Goal: Transaction & Acquisition: Purchase product/service

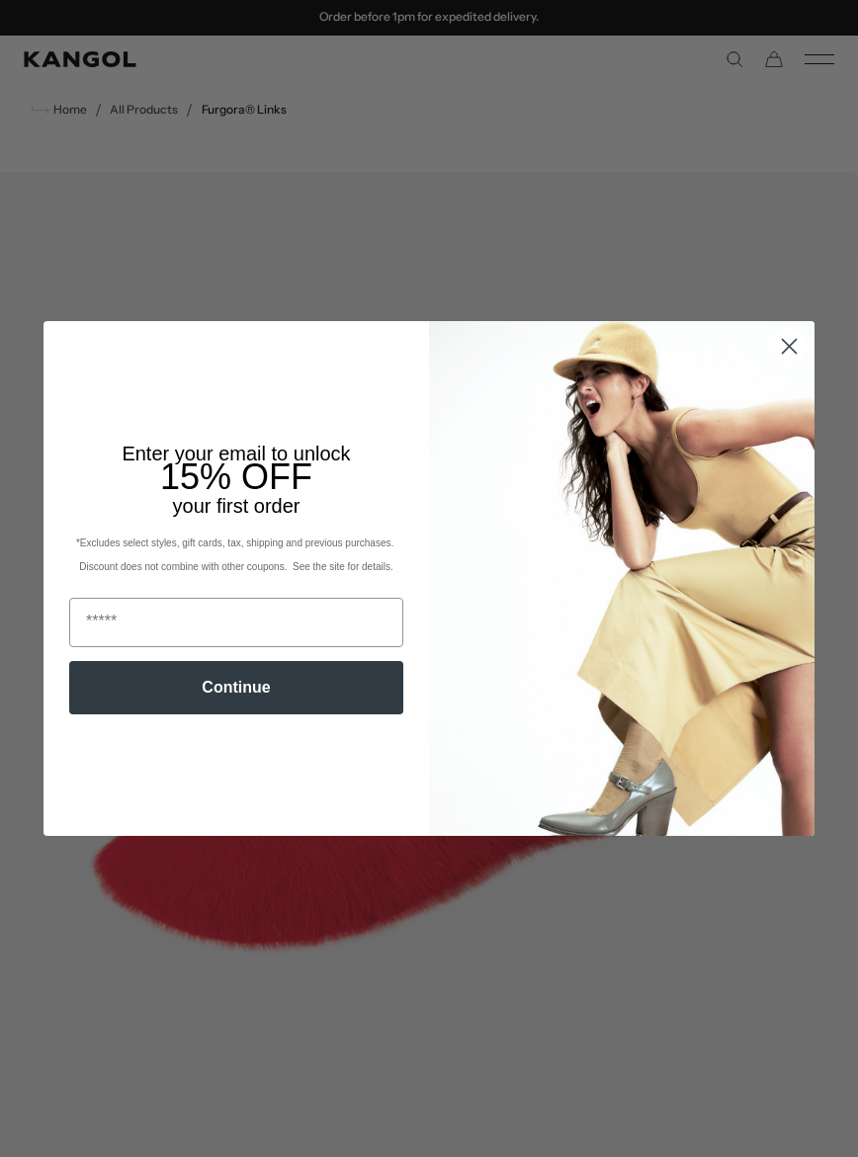
click at [779, 347] on circle "Close dialog" at bounding box center [789, 346] width 33 height 33
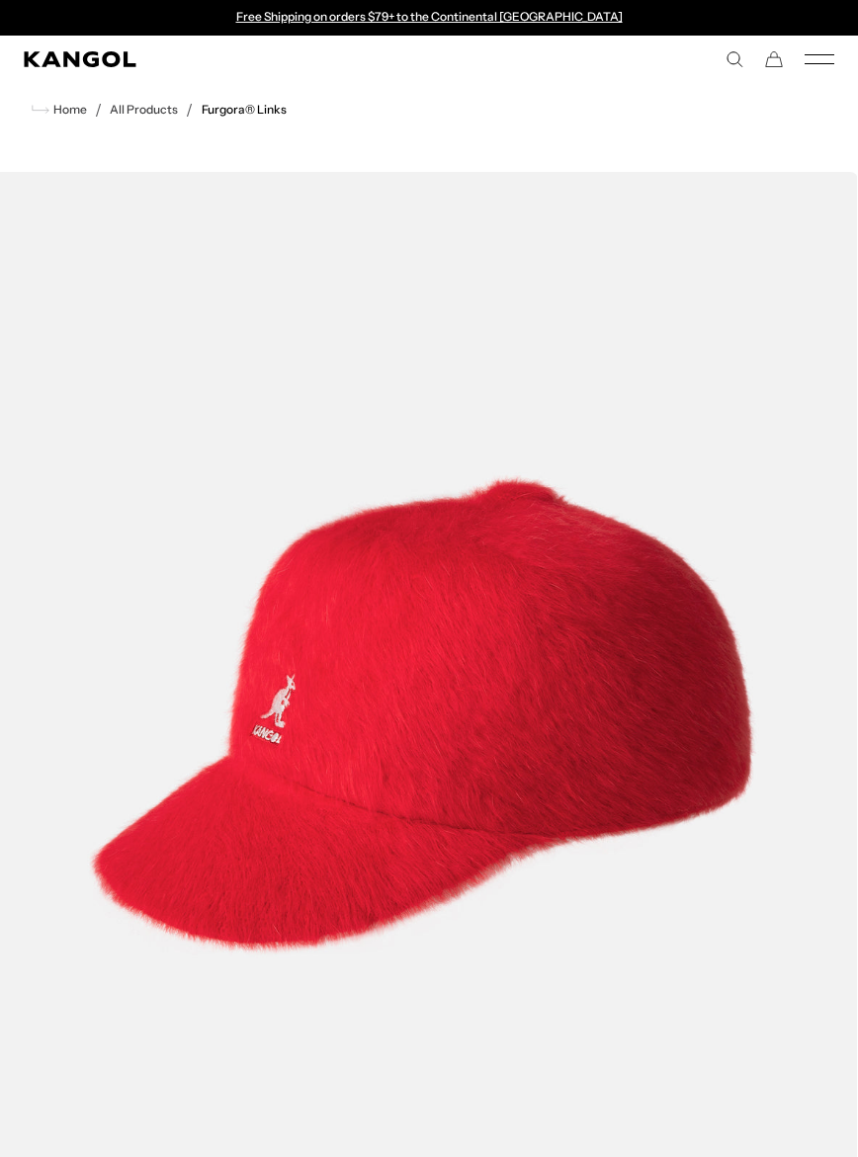
click at [122, 115] on link "All Products" at bounding box center [144, 110] width 68 height 14
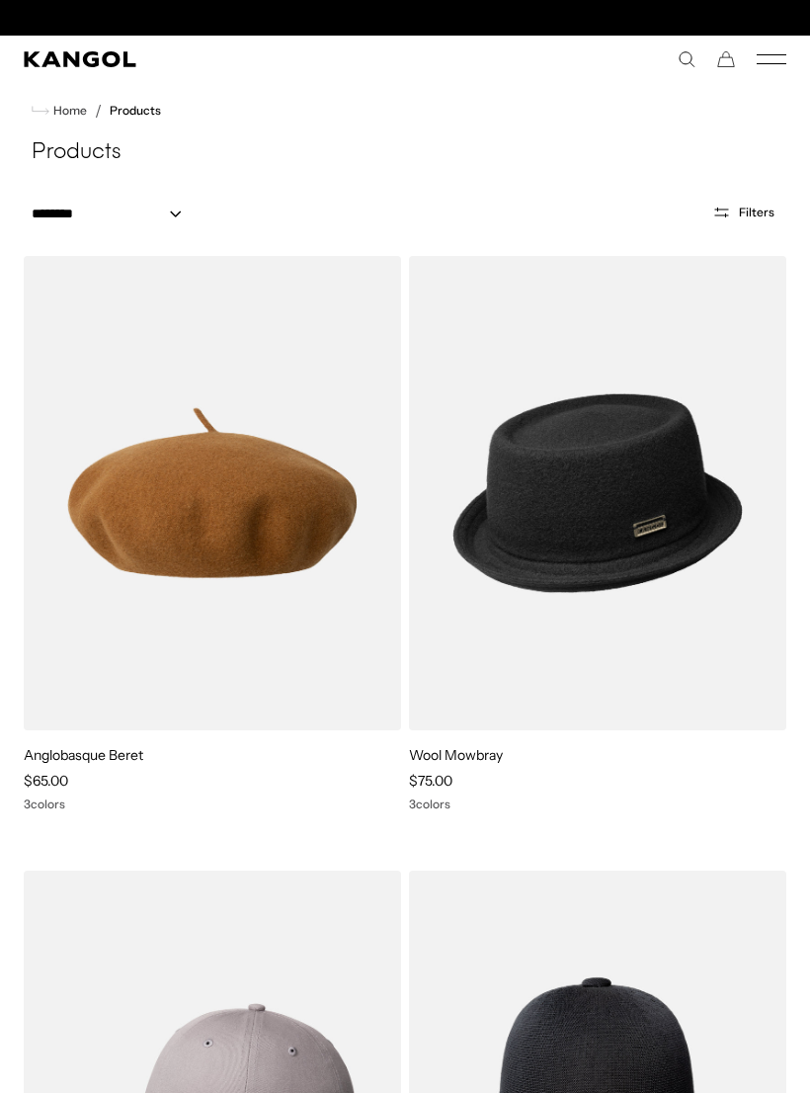
scroll to position [0, 407]
click at [0, 0] on img at bounding box center [0, 0] width 0 height 0
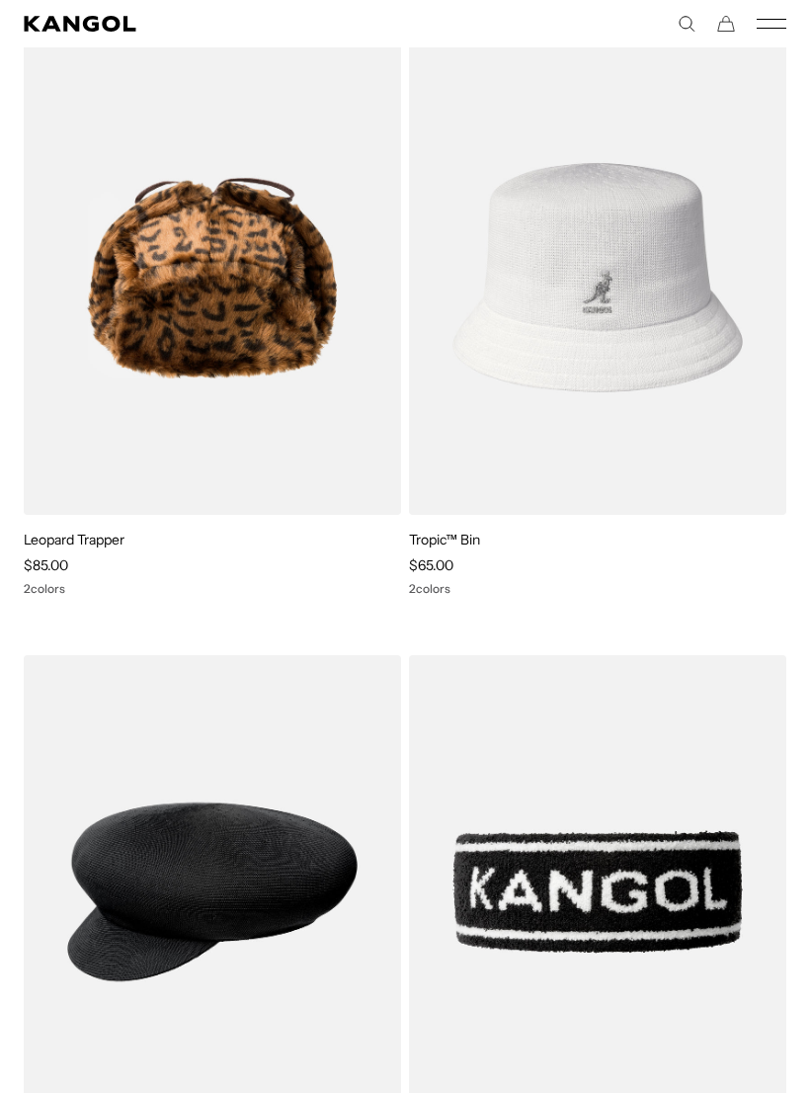
scroll to position [10040, 0]
click at [0, 0] on img at bounding box center [0, 0] width 0 height 0
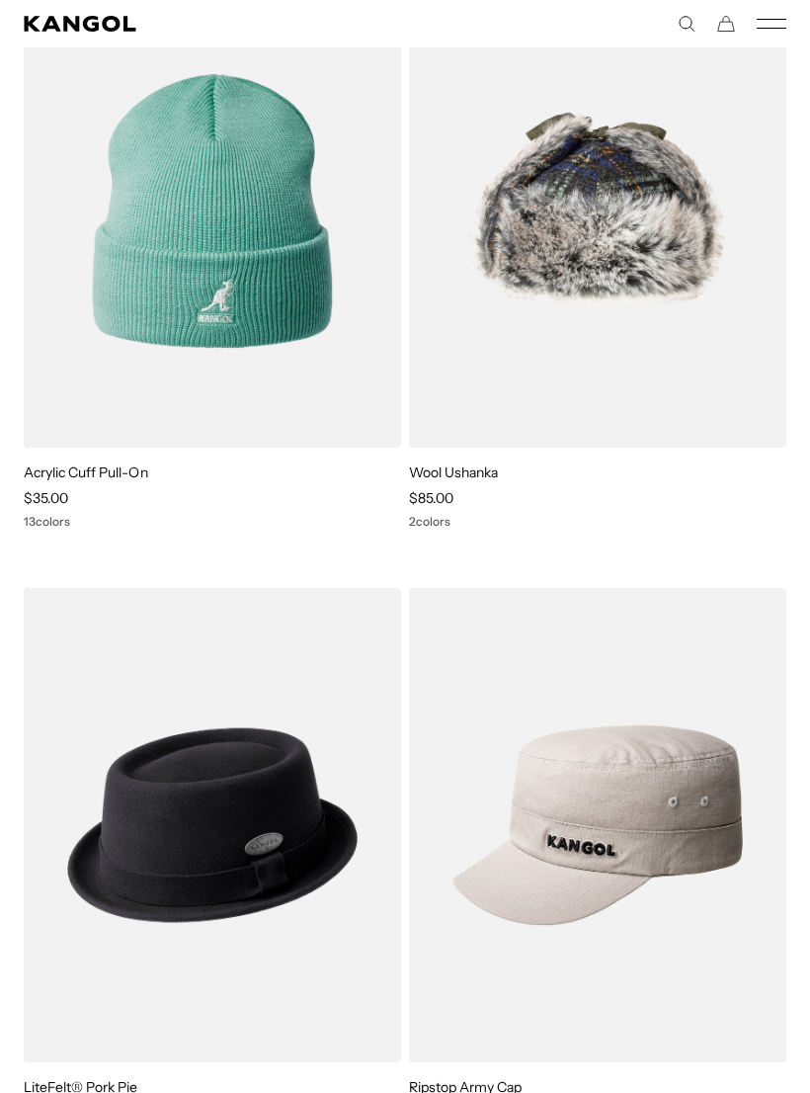
scroll to position [0, 0]
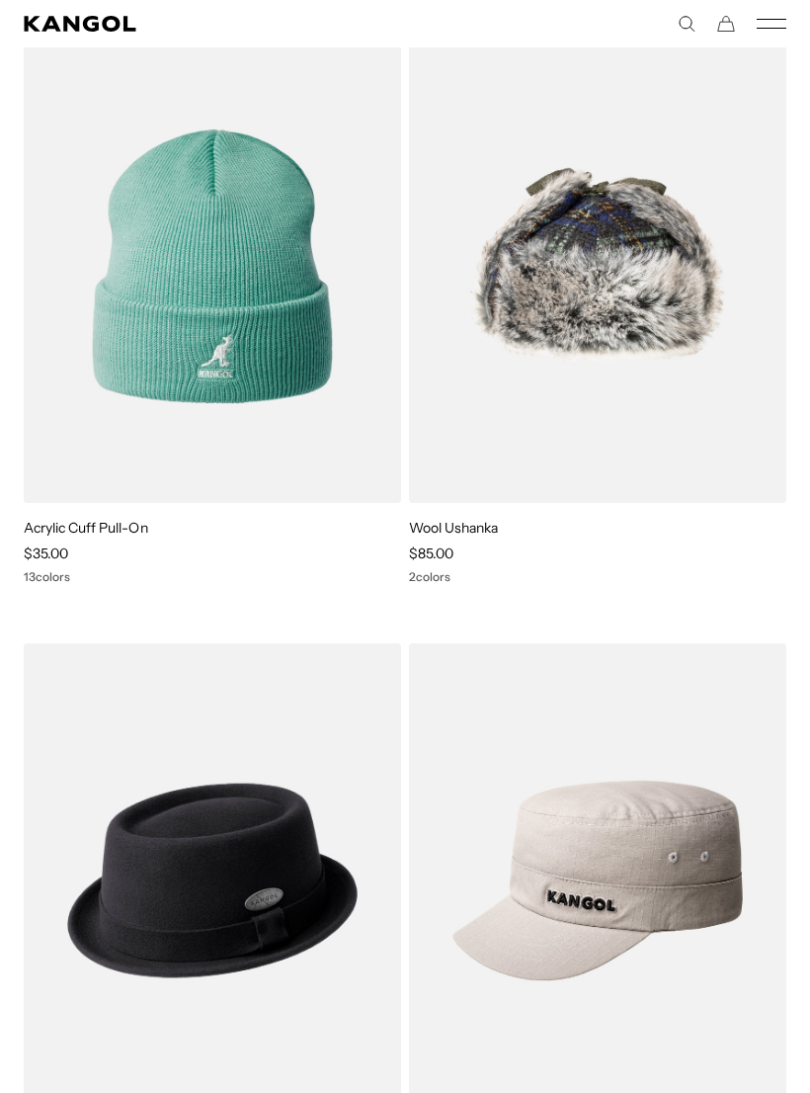
click at [0, 0] on img at bounding box center [0, 0] width 0 height 0
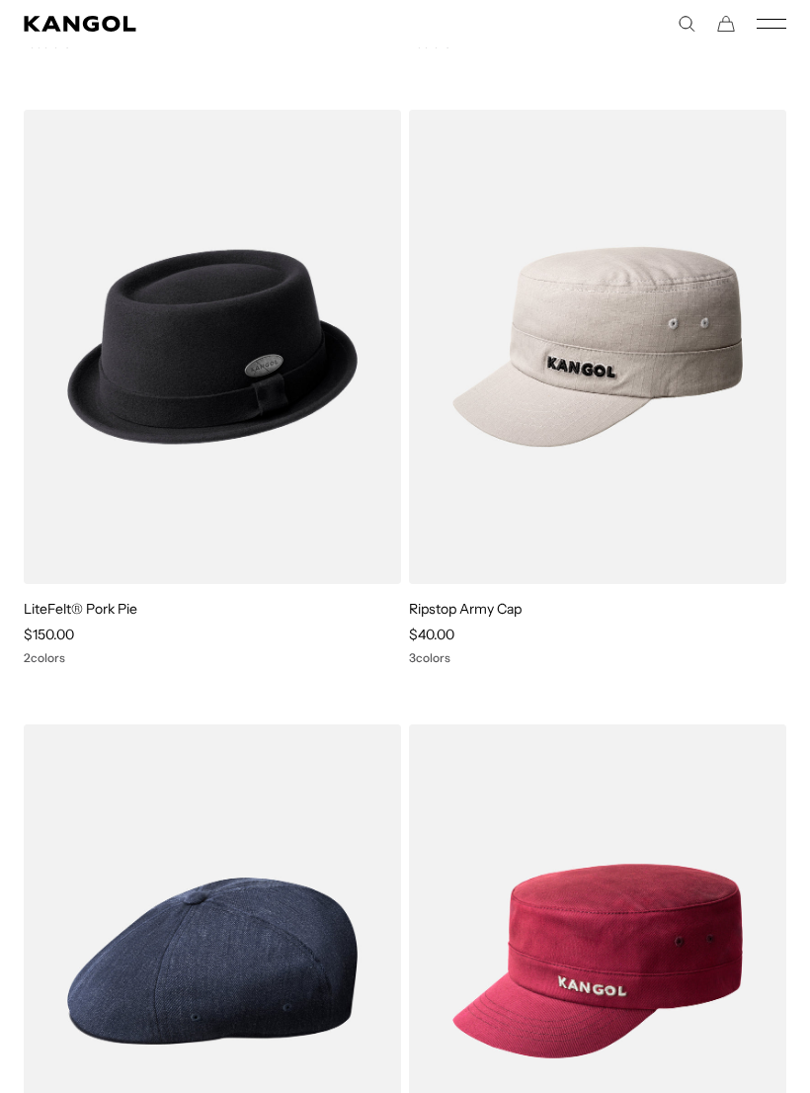
scroll to position [0, 407]
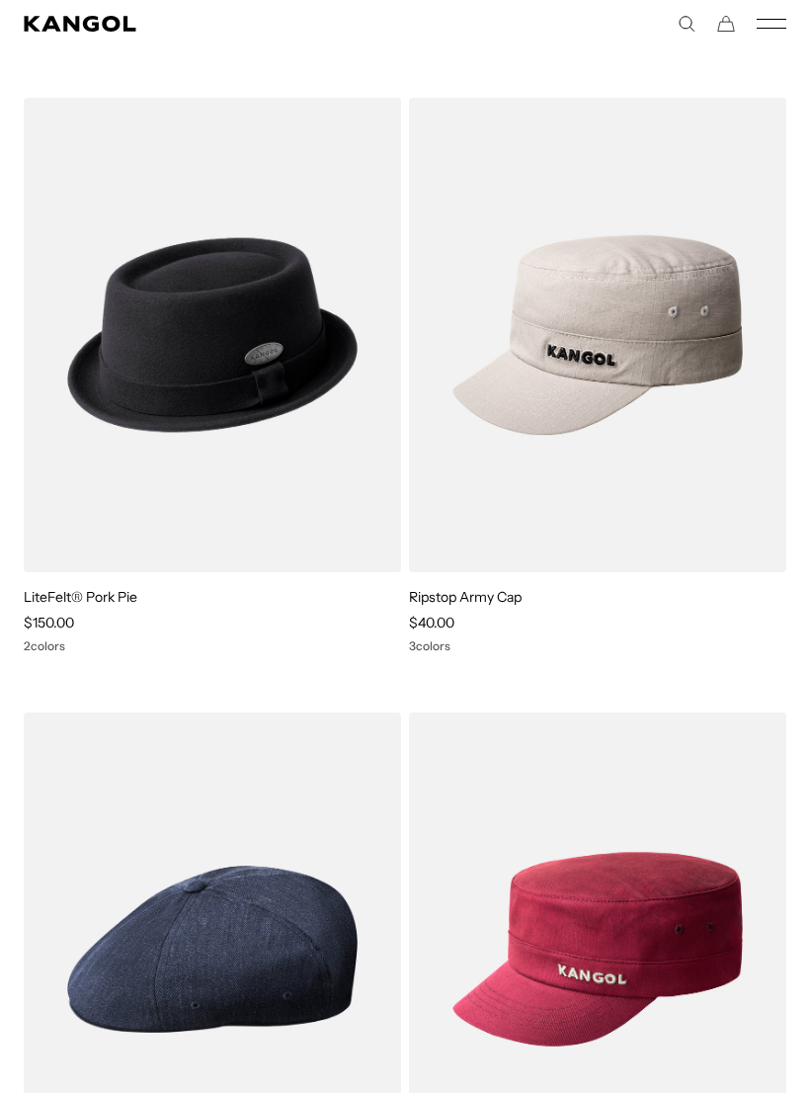
click at [0, 0] on img at bounding box center [0, 0] width 0 height 0
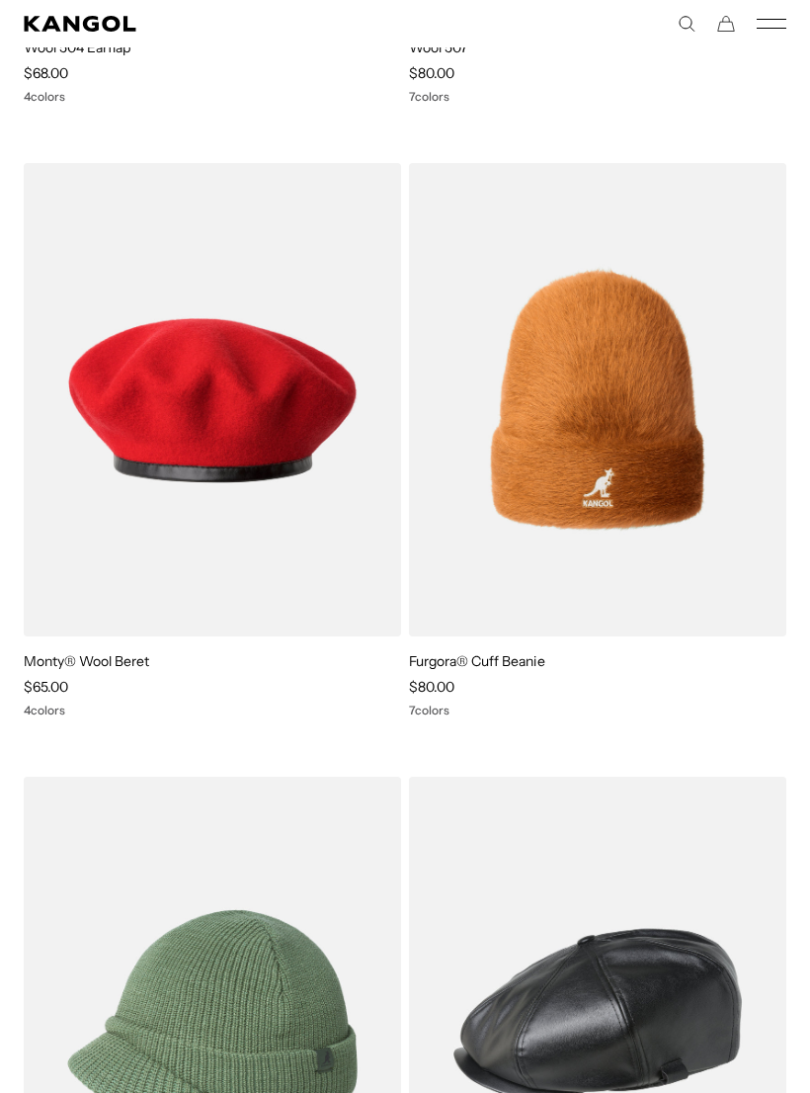
scroll to position [0, 0]
click at [0, 0] on img at bounding box center [0, 0] width 0 height 0
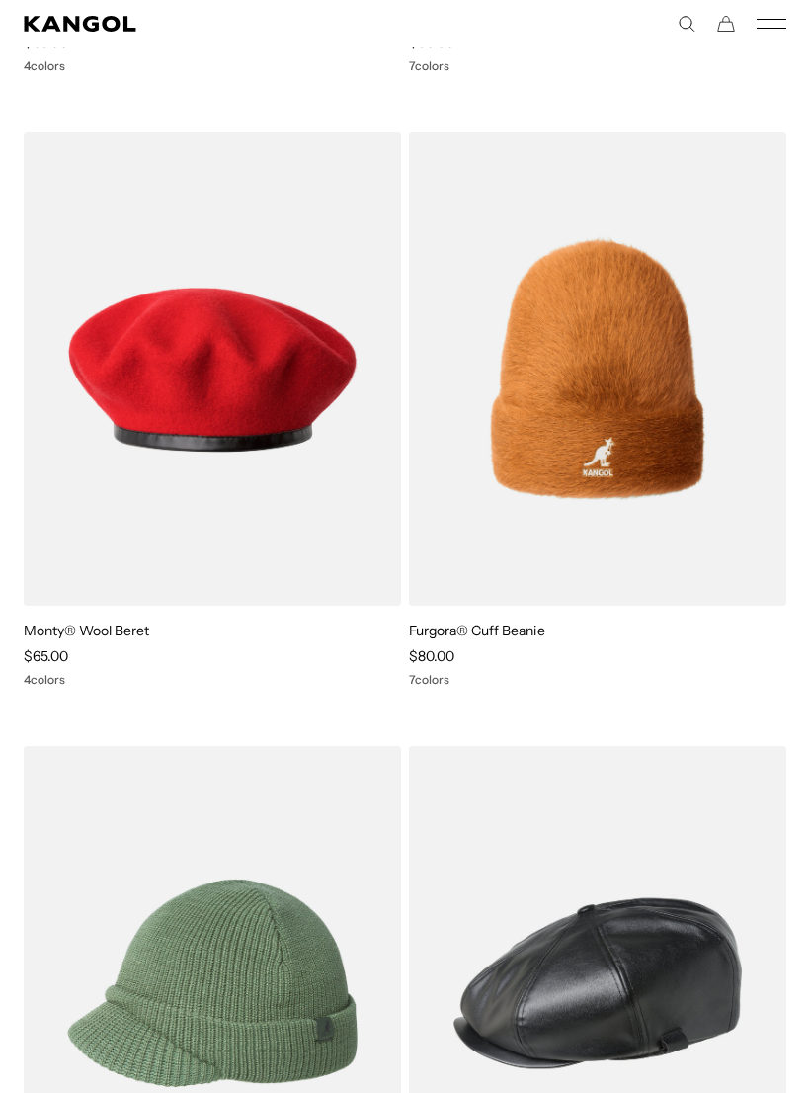
click at [0, 0] on img at bounding box center [0, 0] width 0 height 0
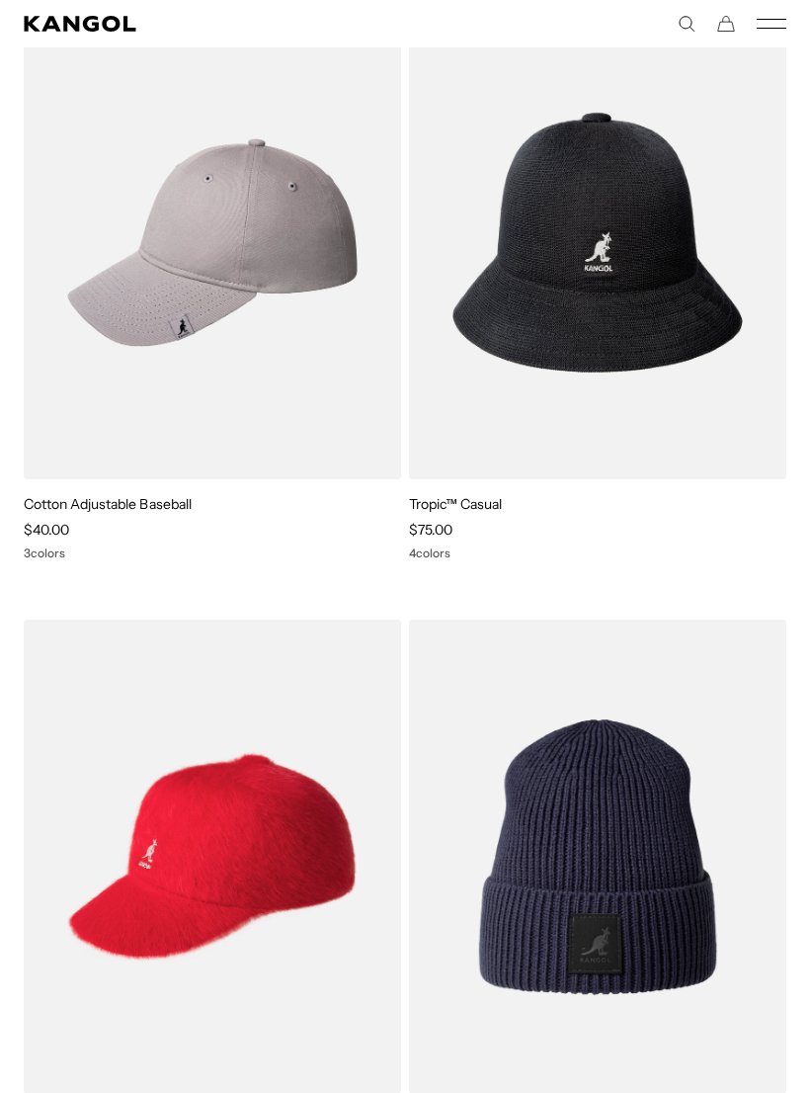
scroll to position [0, 0]
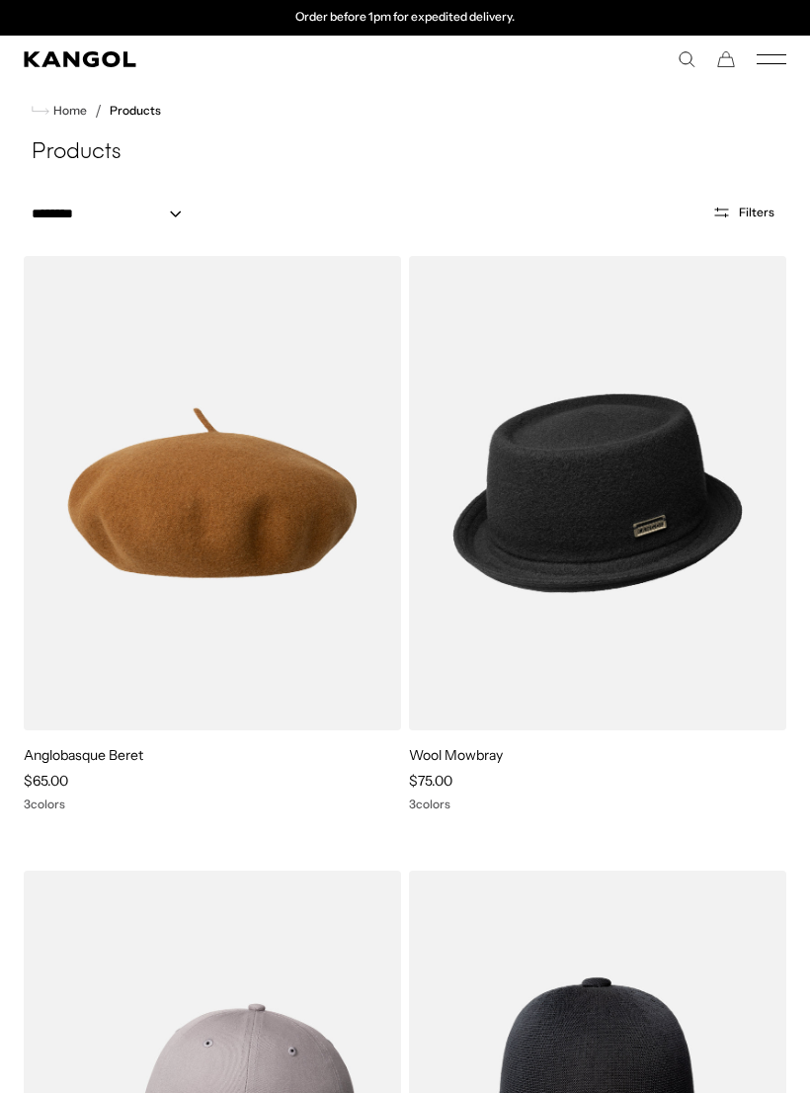
click at [682, 52] on icon "Search here" at bounding box center [687, 59] width 18 height 18
type input "***"
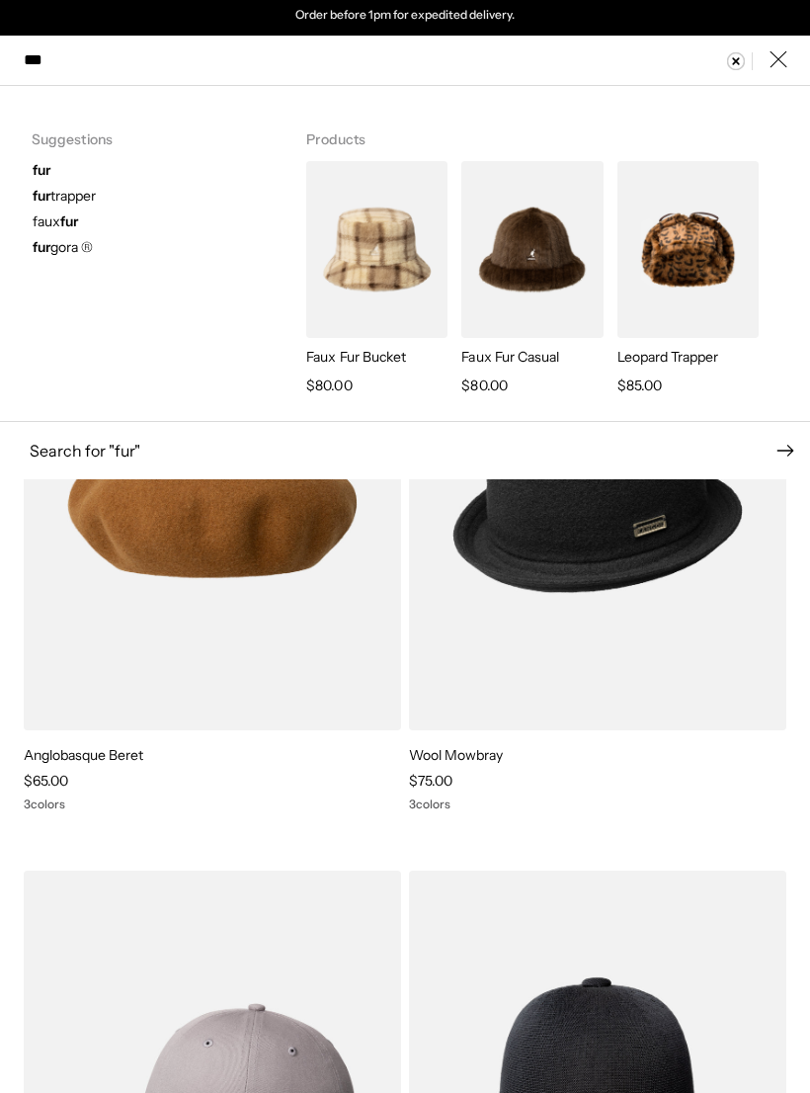
scroll to position [0, 0]
click at [70, 245] on span "fur gora ®" at bounding box center [63, 247] width 60 height 18
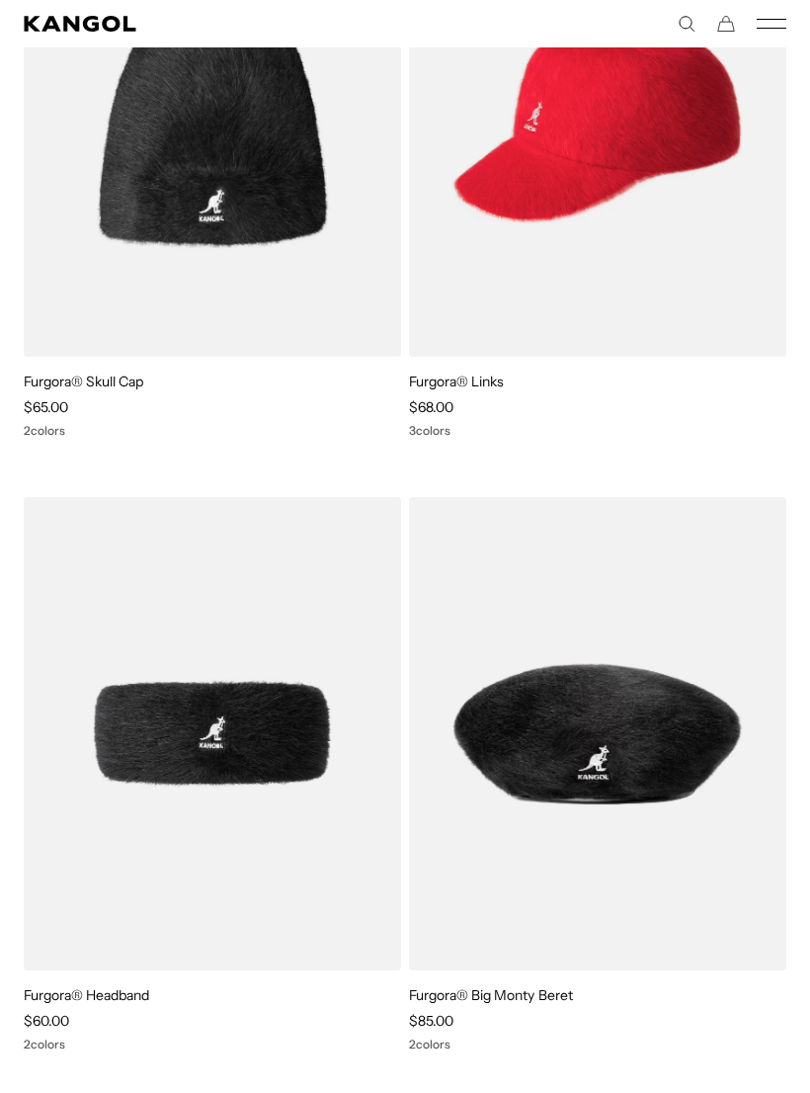
scroll to position [1680, 0]
click at [0, 0] on img at bounding box center [0, 0] width 0 height 0
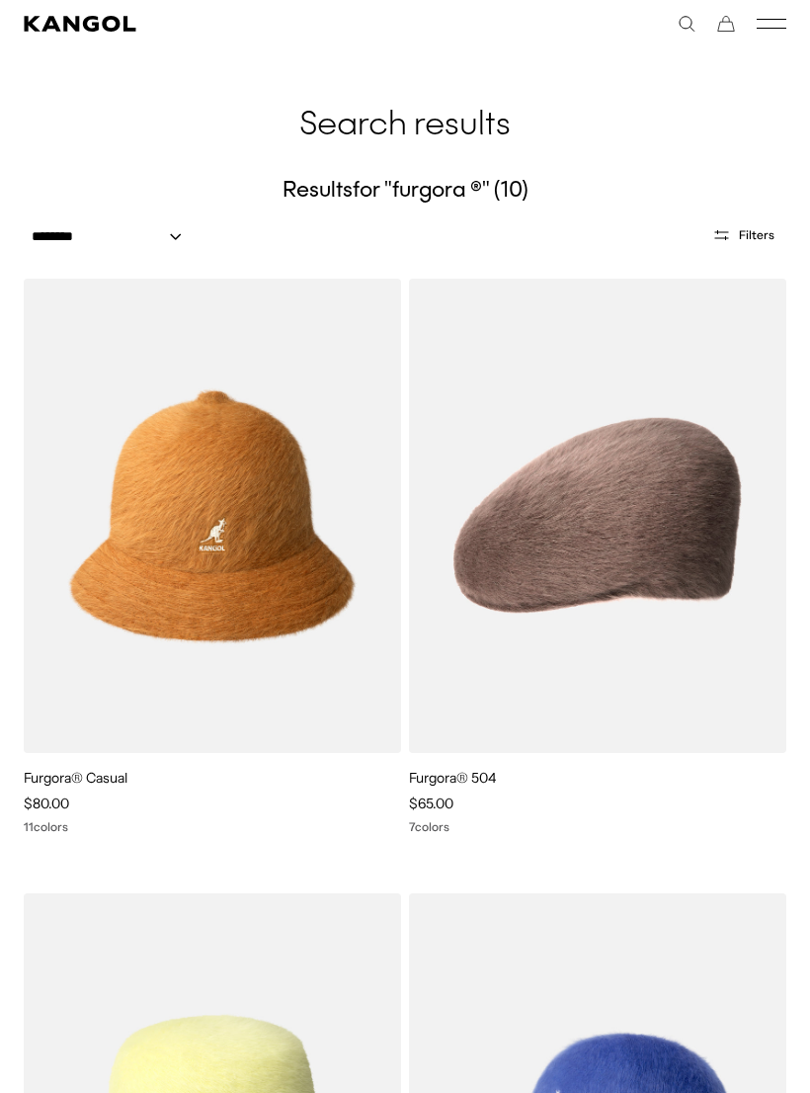
scroll to position [0, 0]
click at [0, 0] on img at bounding box center [0, 0] width 0 height 0
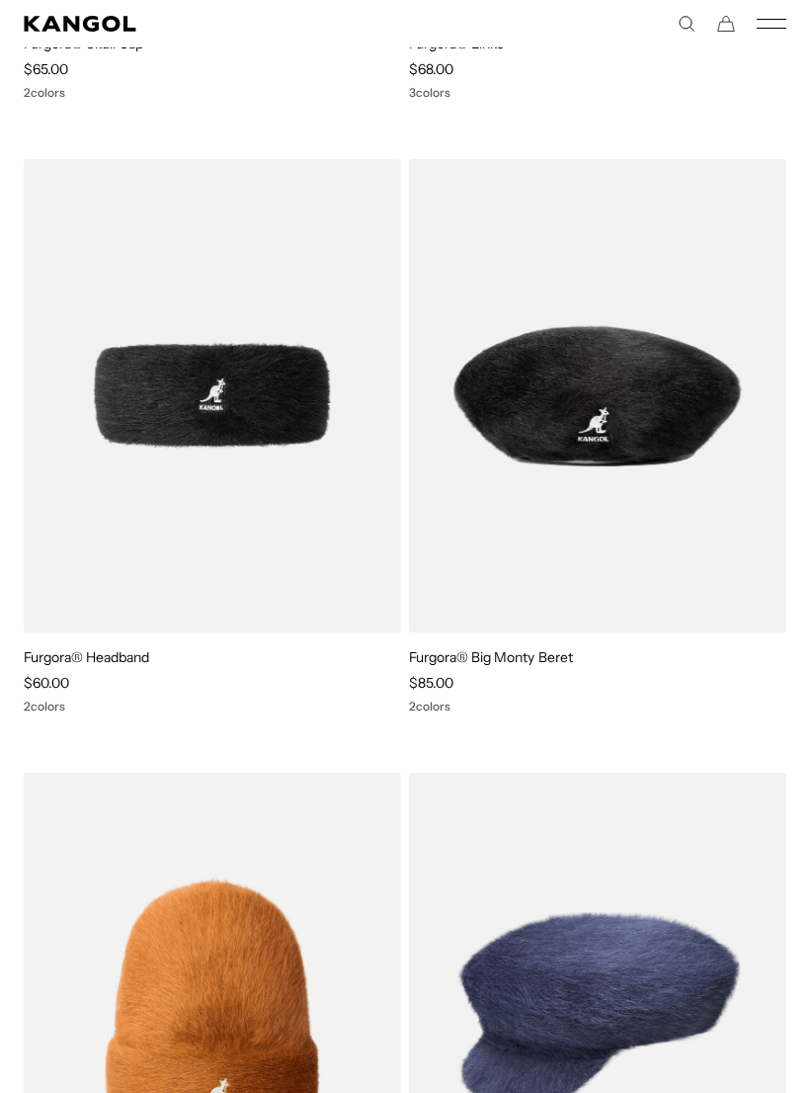
scroll to position [2011, 0]
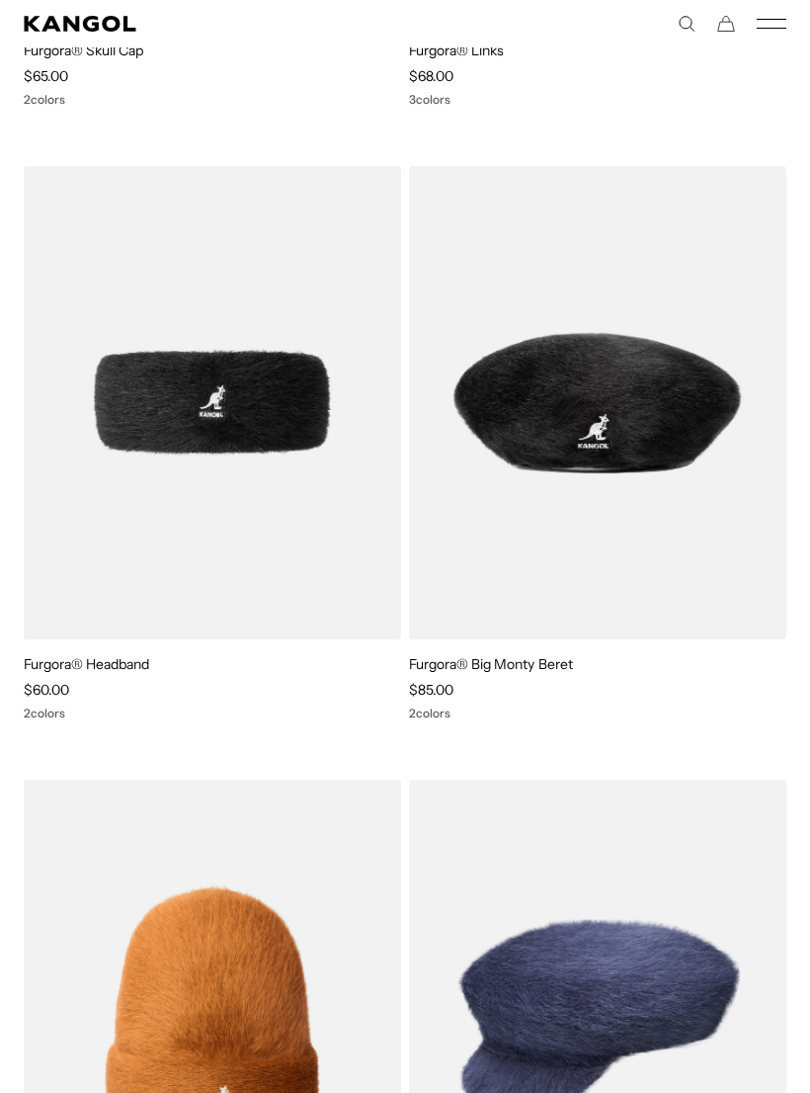
click at [0, 0] on img at bounding box center [0, 0] width 0 height 0
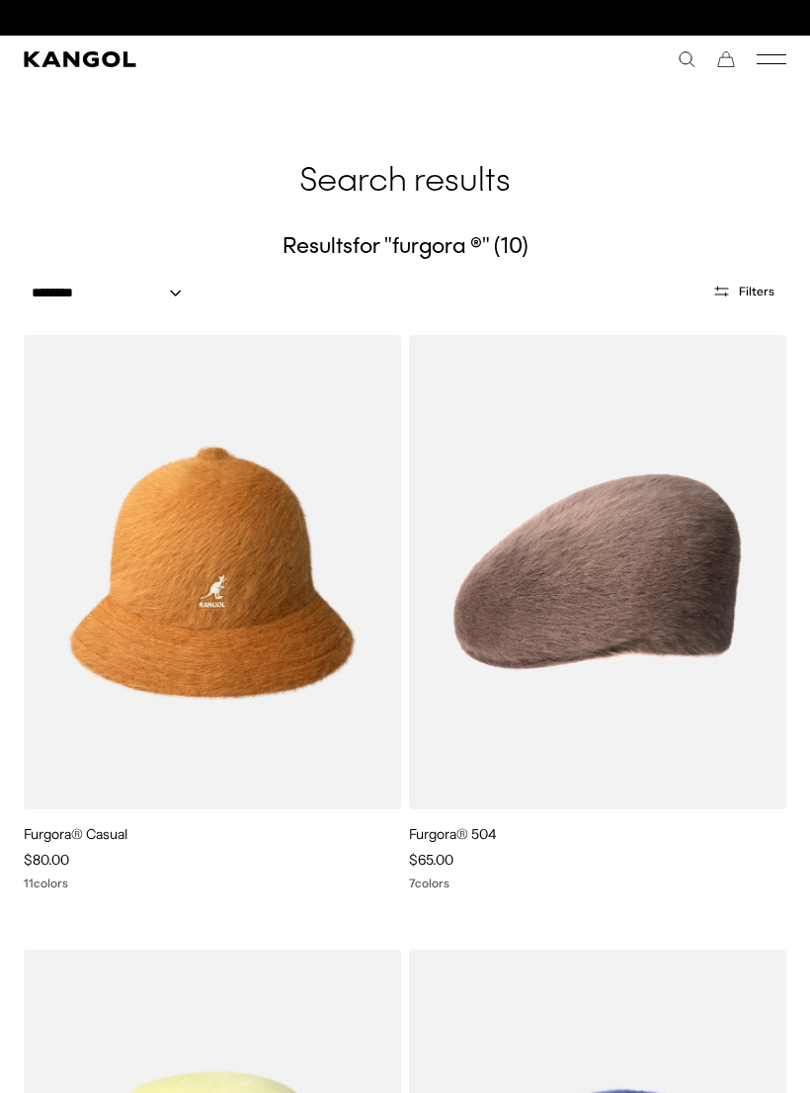
scroll to position [0, 0]
click at [89, 43] on comp-header "Kangol x J.Lindeberg Kangol x J.Lindeberg Men's Shop All Headwear Tops Outerwea…" at bounding box center [405, 59] width 810 height 47
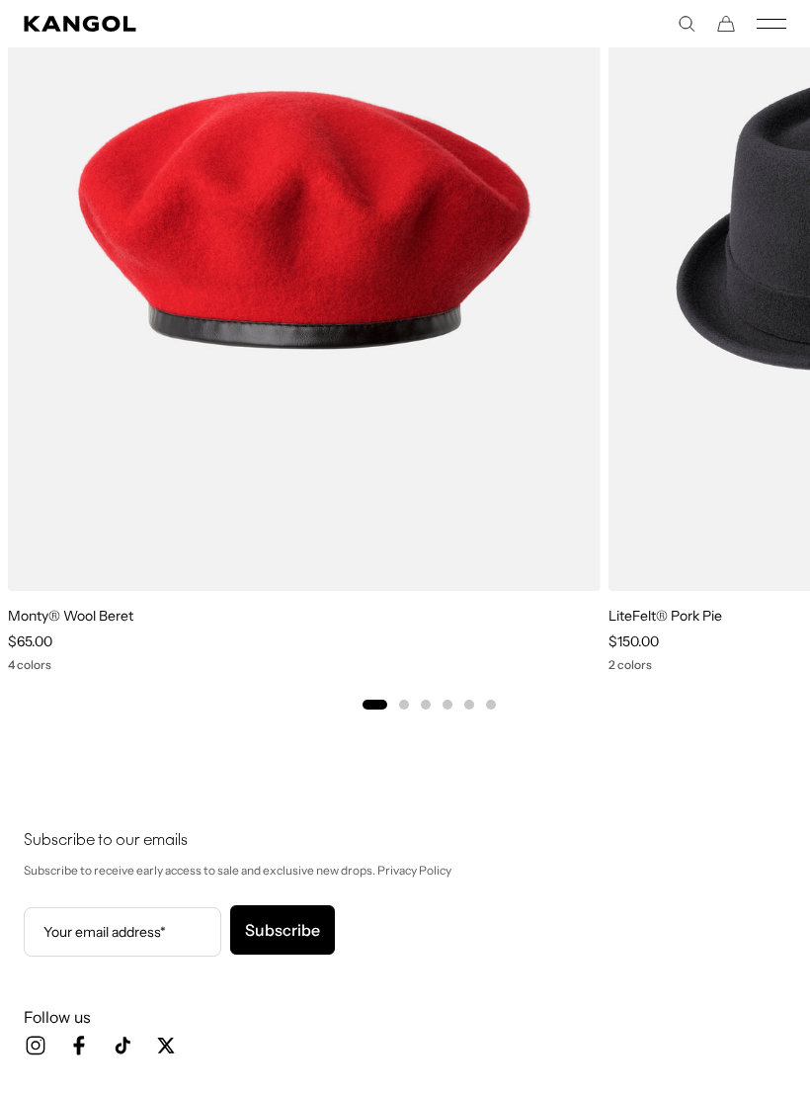
click at [0, 0] on img "1 of 6" at bounding box center [0, 0] width 0 height 0
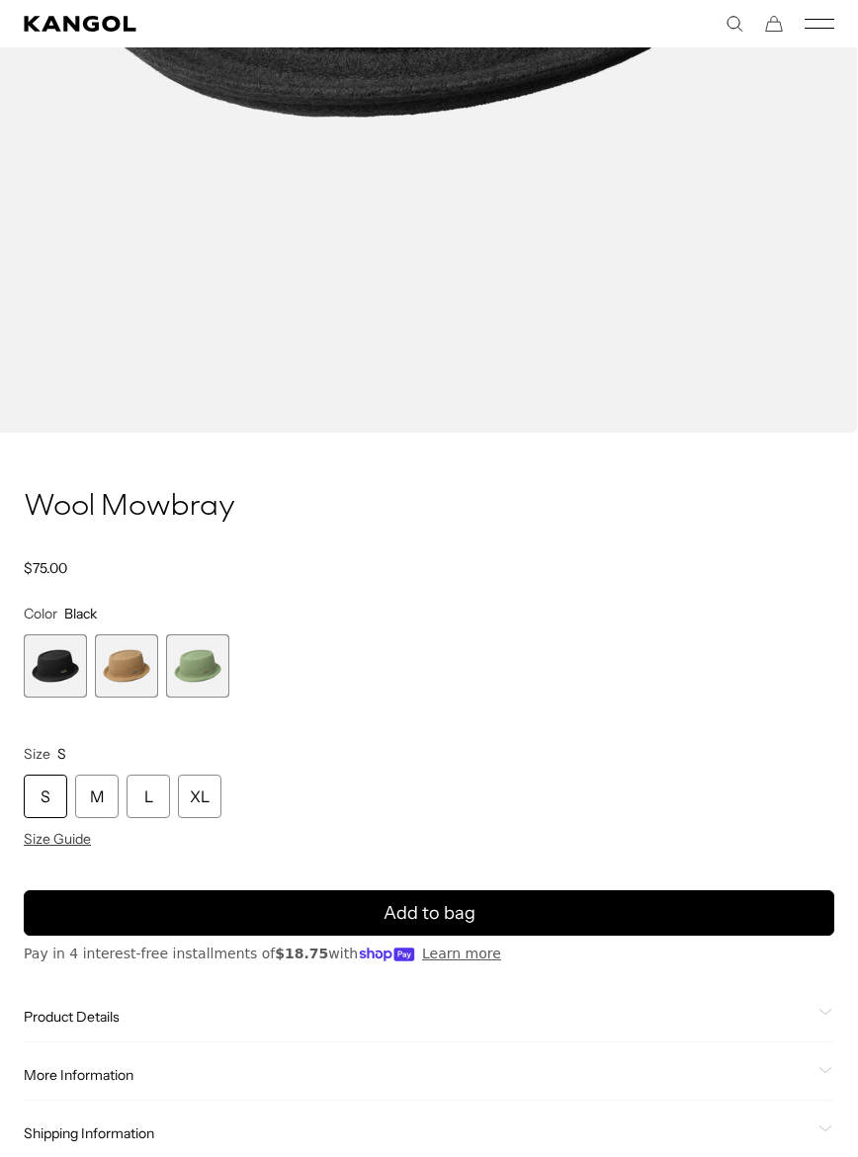
scroll to position [822, 0]
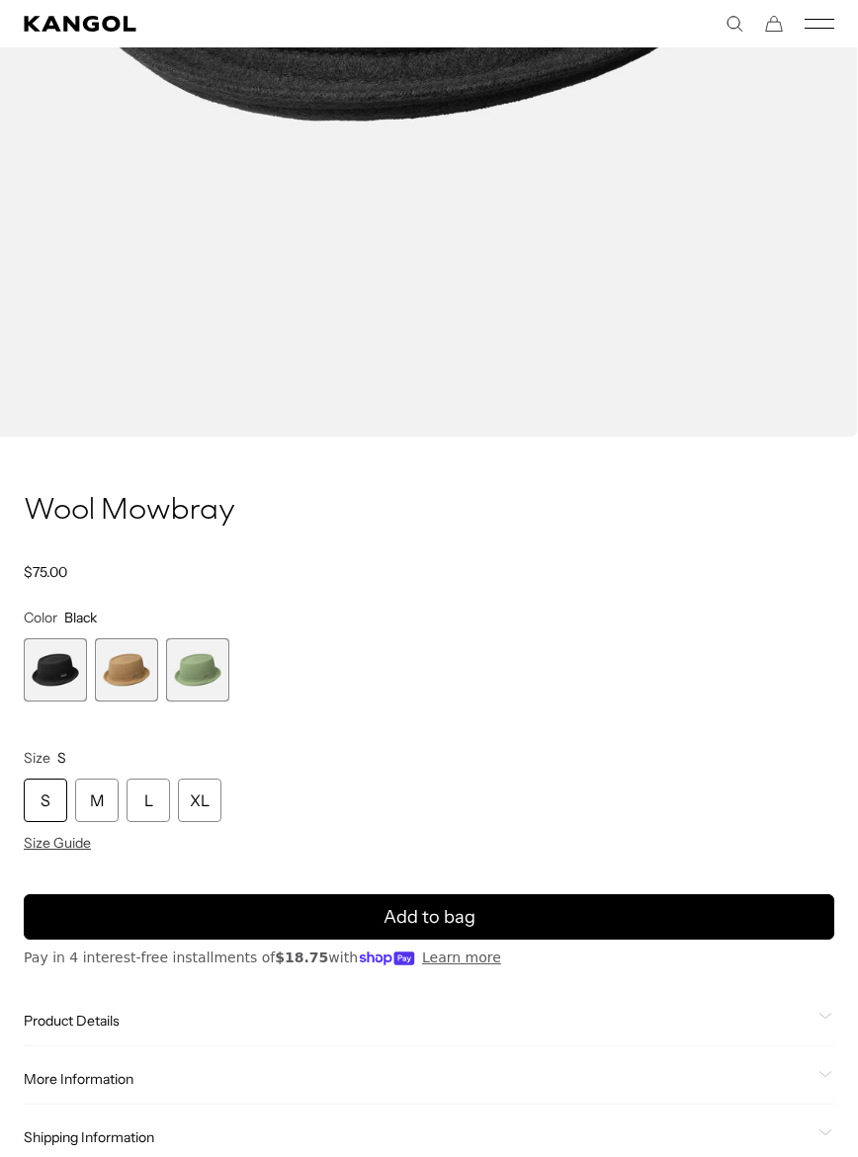
click at [47, 850] on span "Size Guide" at bounding box center [57, 843] width 67 height 18
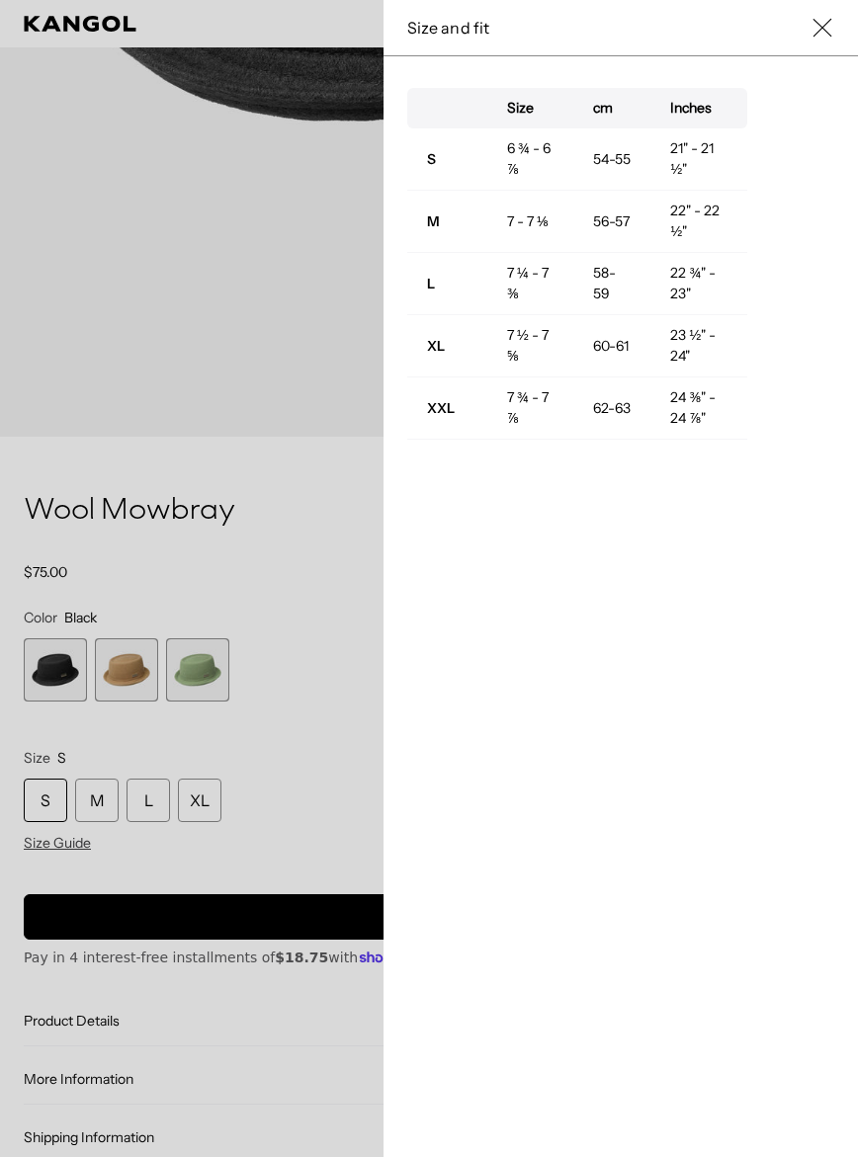
scroll to position [0, 0]
click at [332, 659] on div at bounding box center [429, 578] width 858 height 1157
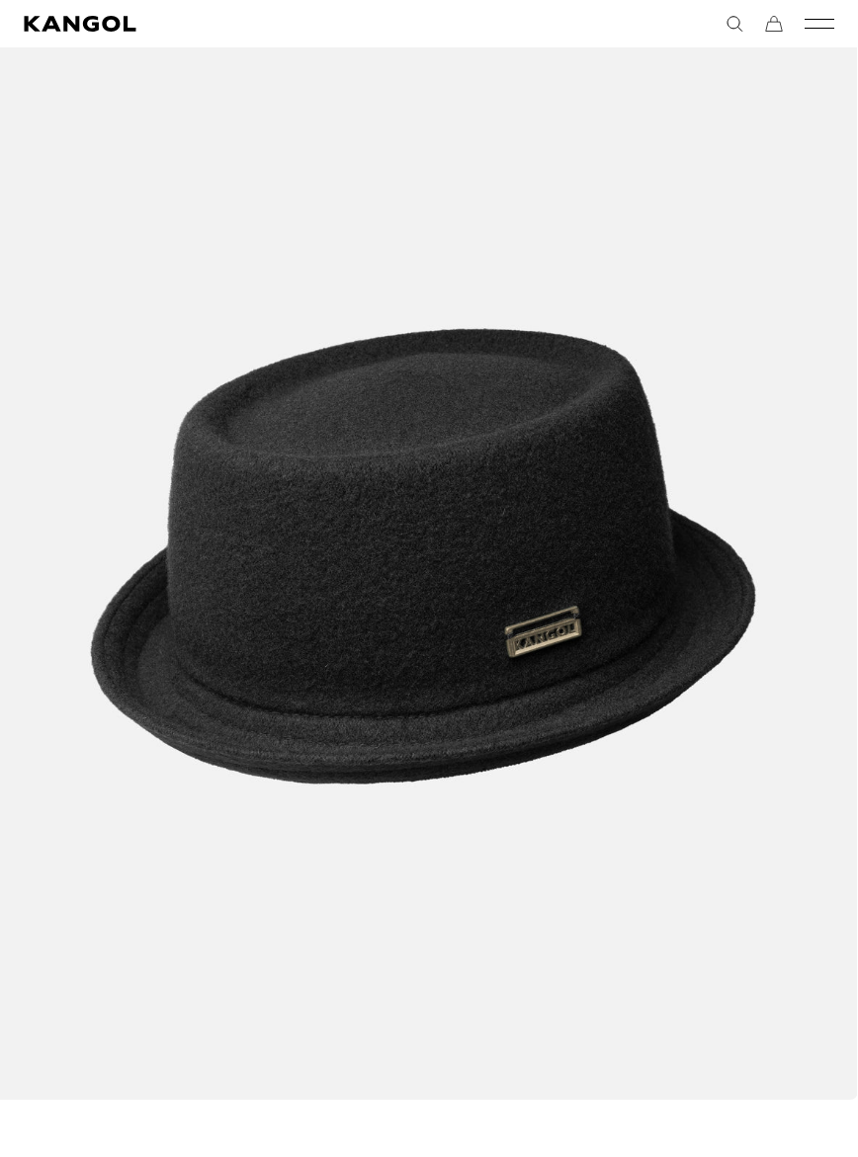
scroll to position [0, 407]
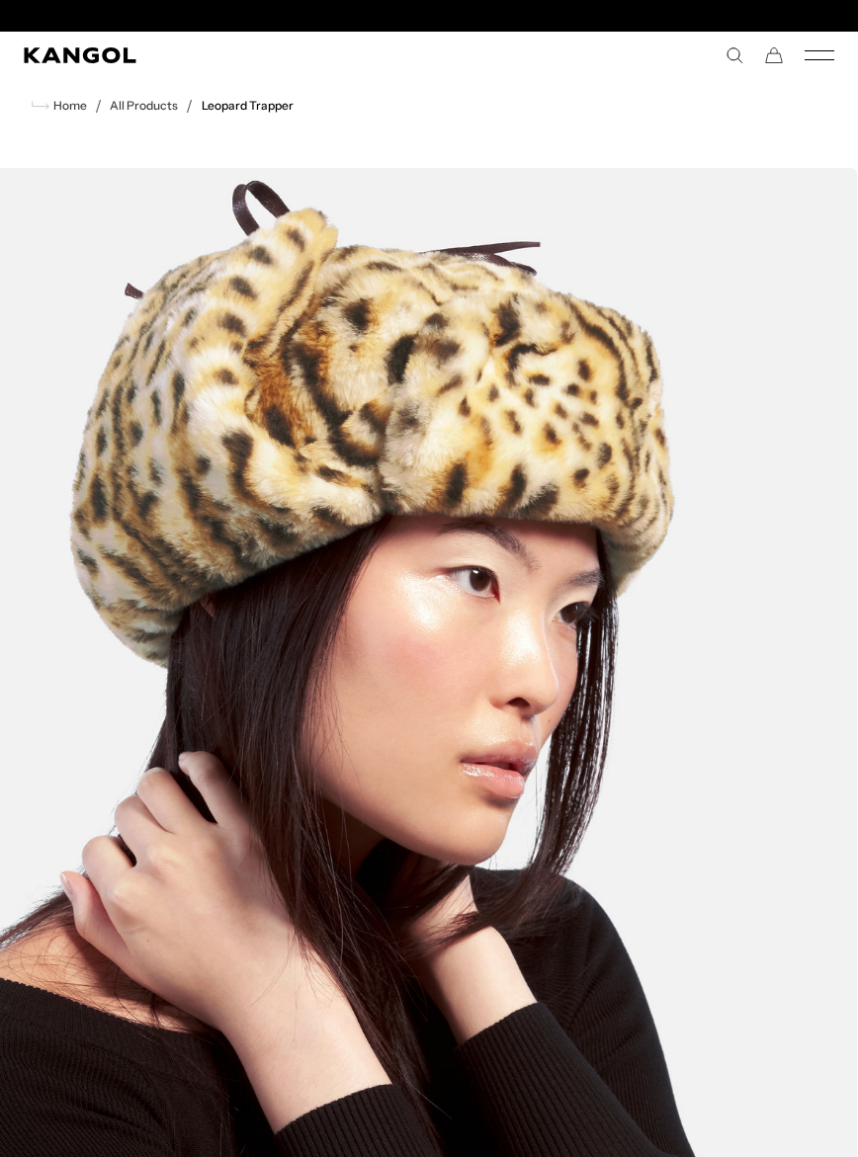
scroll to position [0, 407]
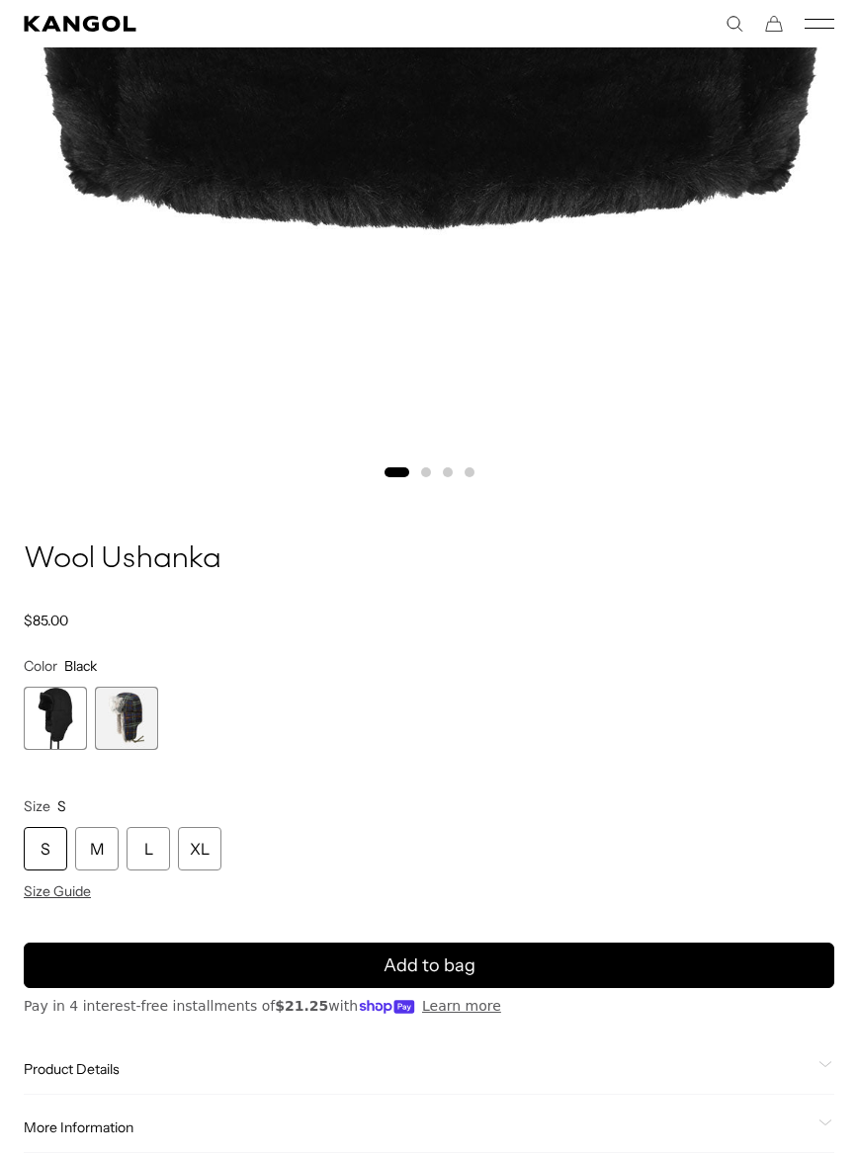
scroll to position [0, 407]
click at [126, 724] on span "2 of 2" at bounding box center [126, 718] width 63 height 63
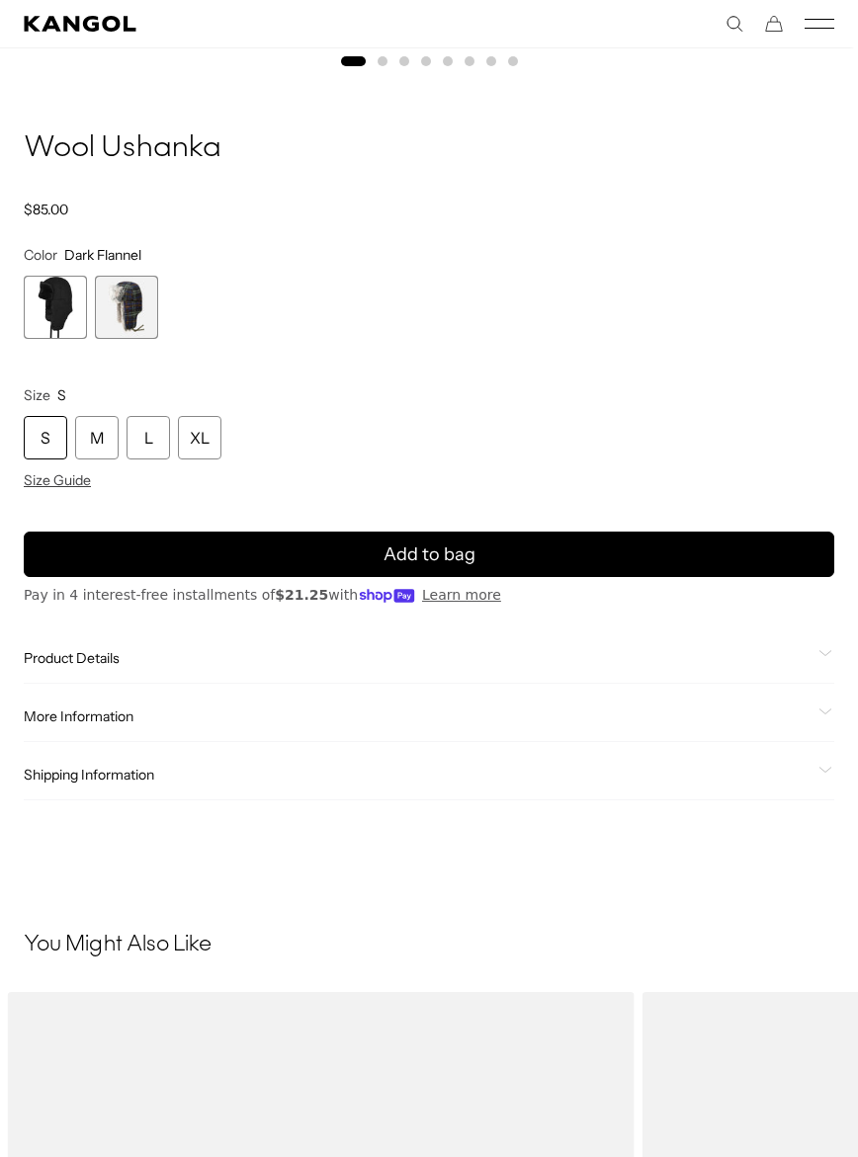
scroll to position [1210, 0]
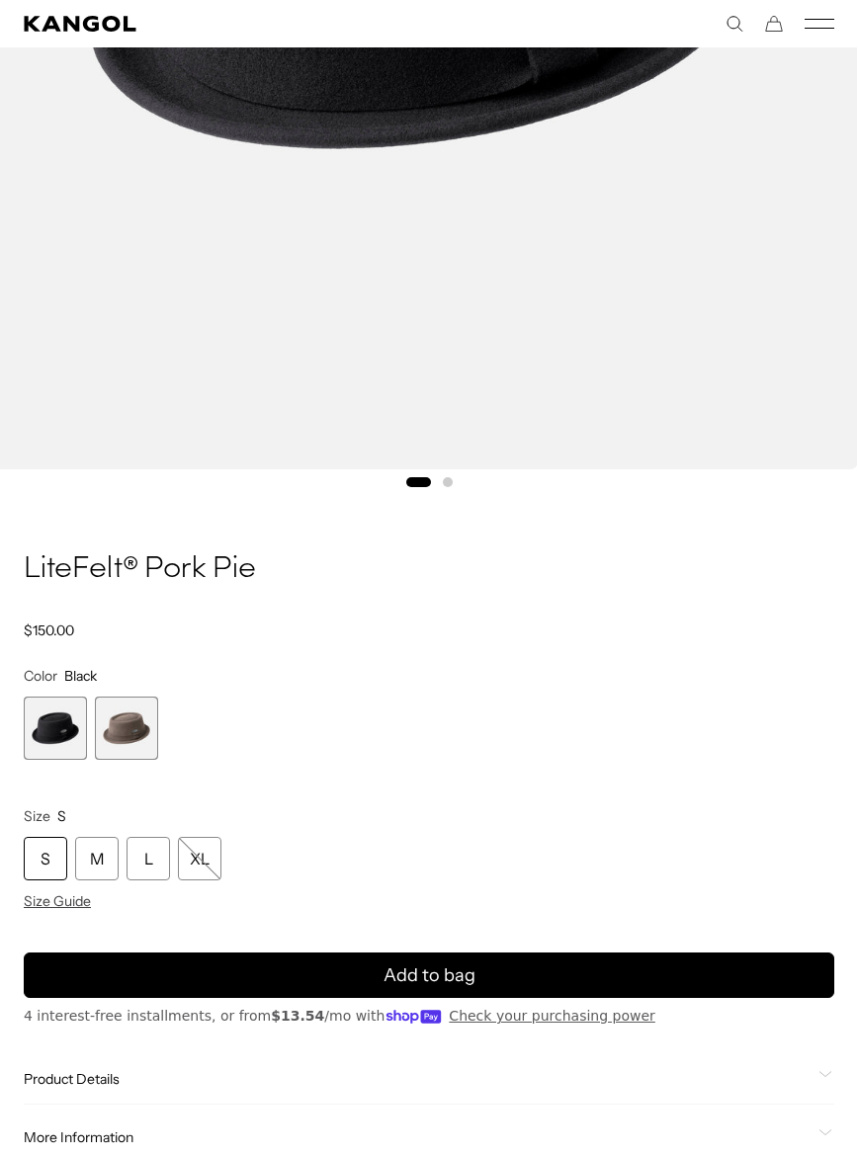
scroll to position [787, 0]
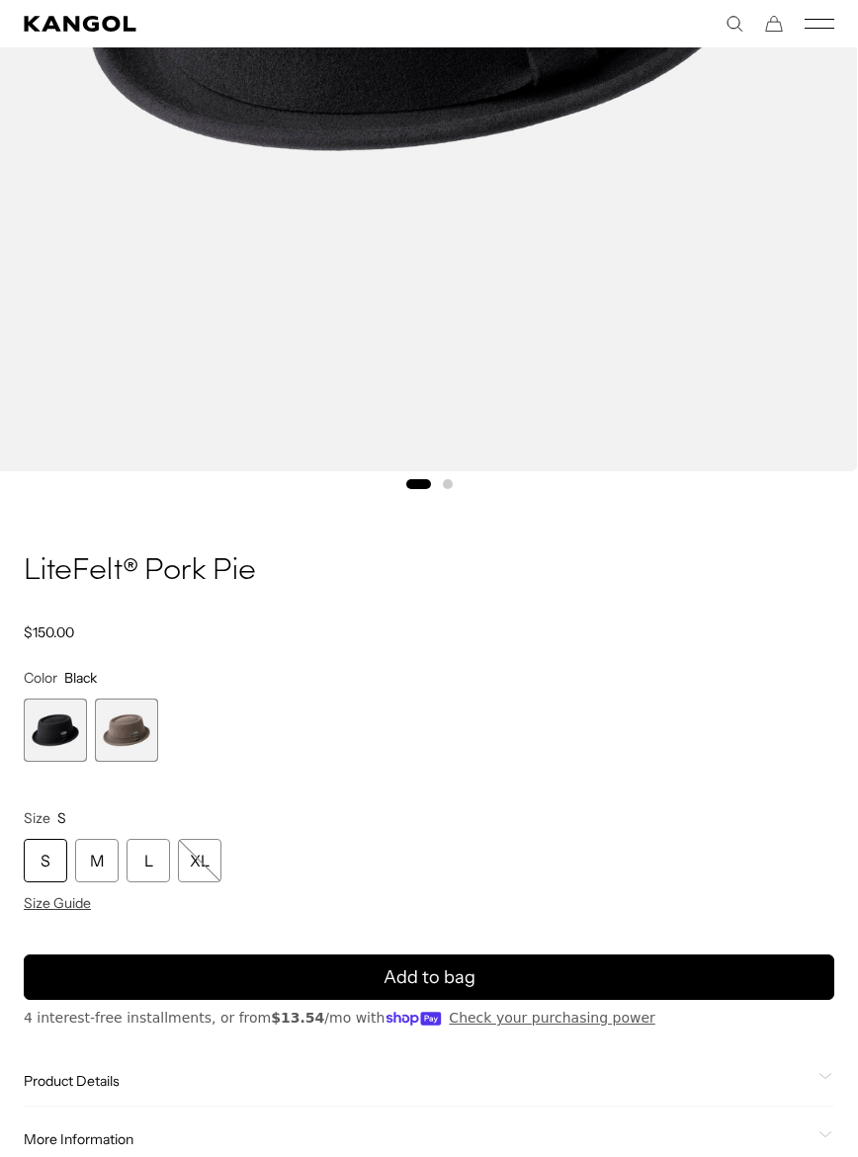
click at [209, 864] on div "XL" at bounding box center [199, 860] width 43 height 43
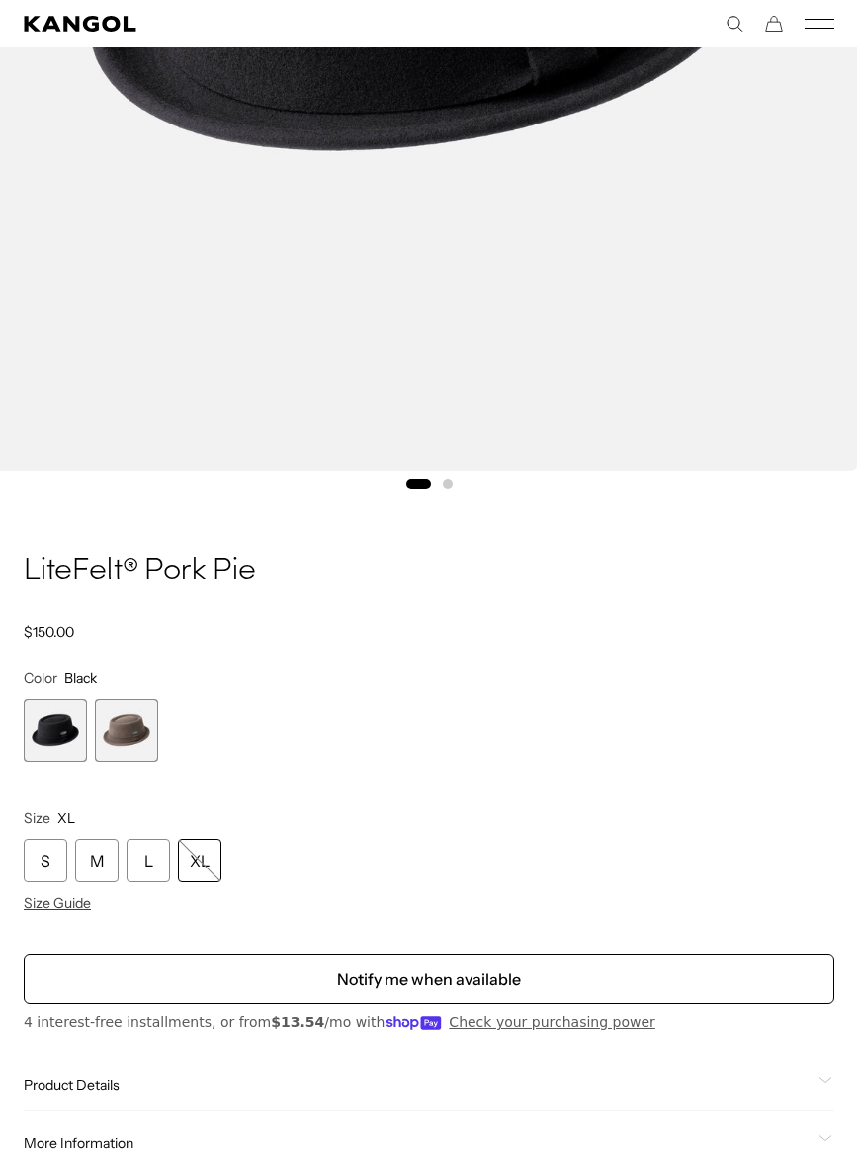
click at [135, 740] on span "2 of 2" at bounding box center [126, 729] width 63 height 63
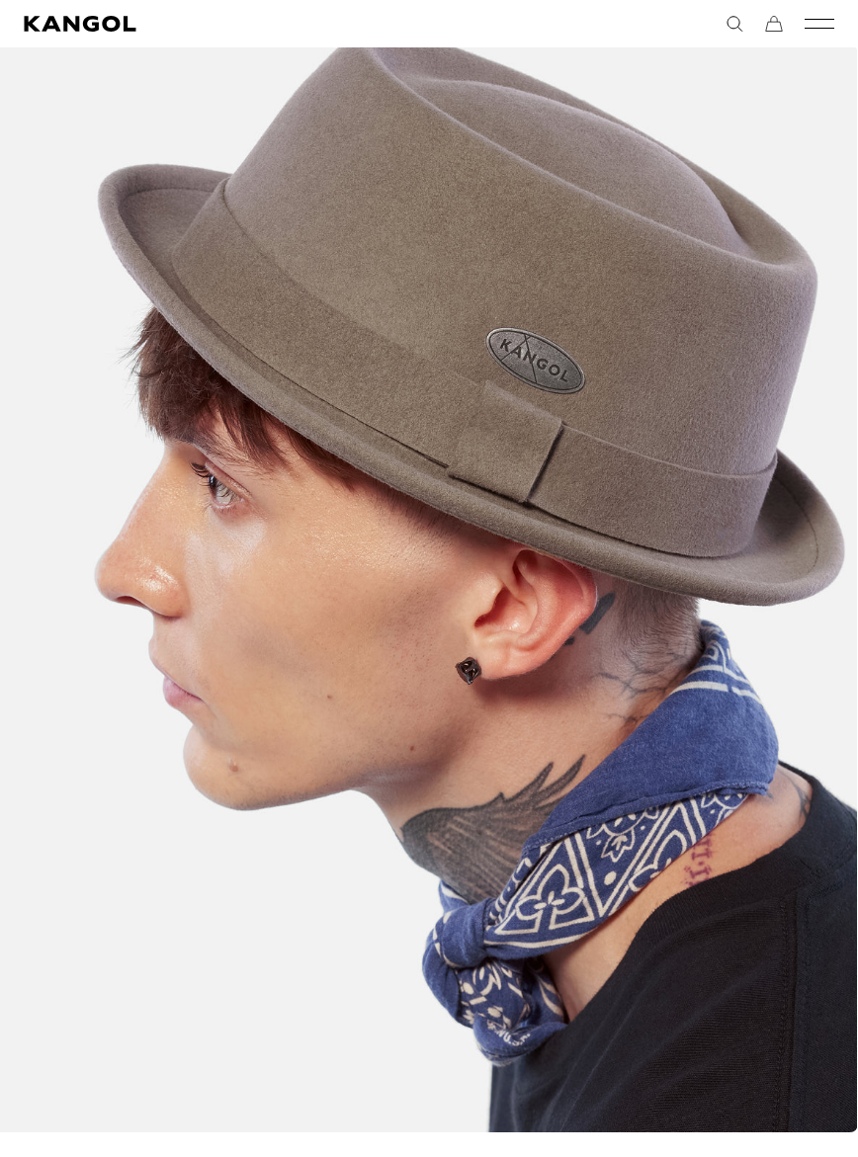
scroll to position [121, 0]
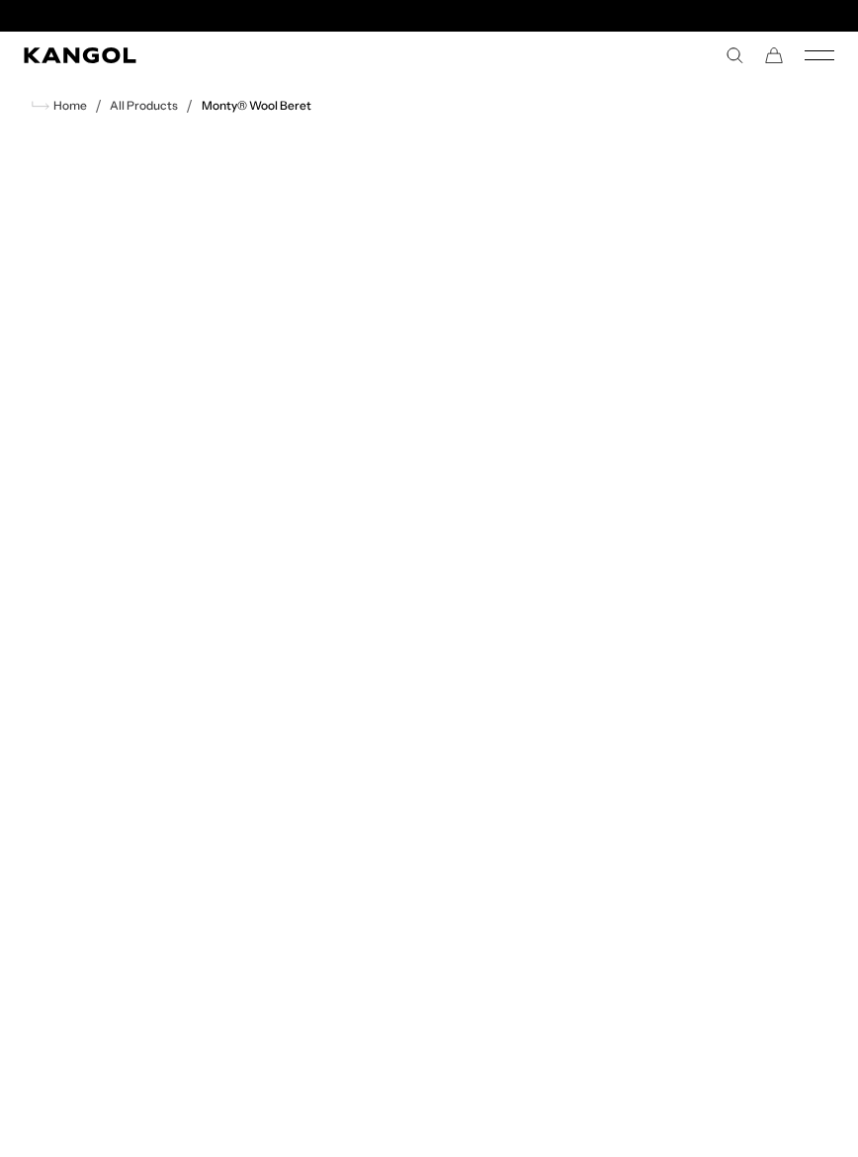
scroll to position [0, 407]
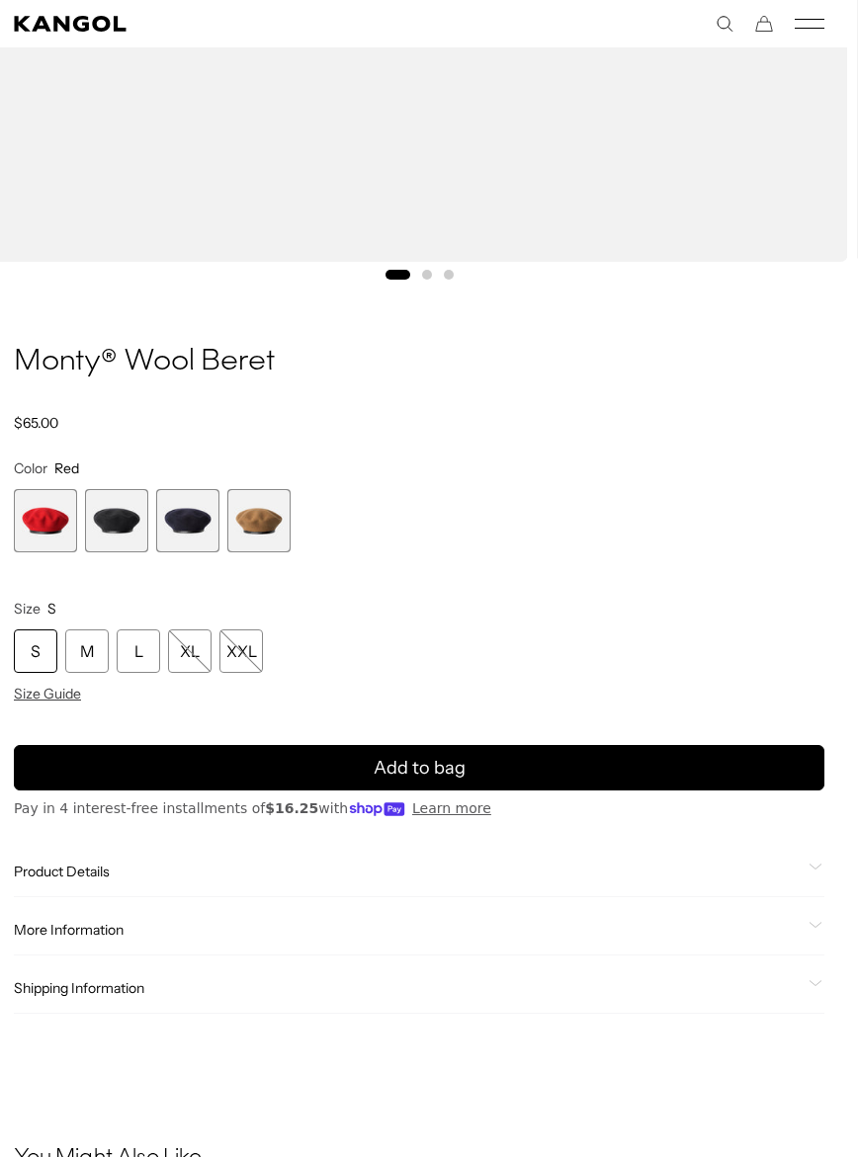
scroll to position [998, 12]
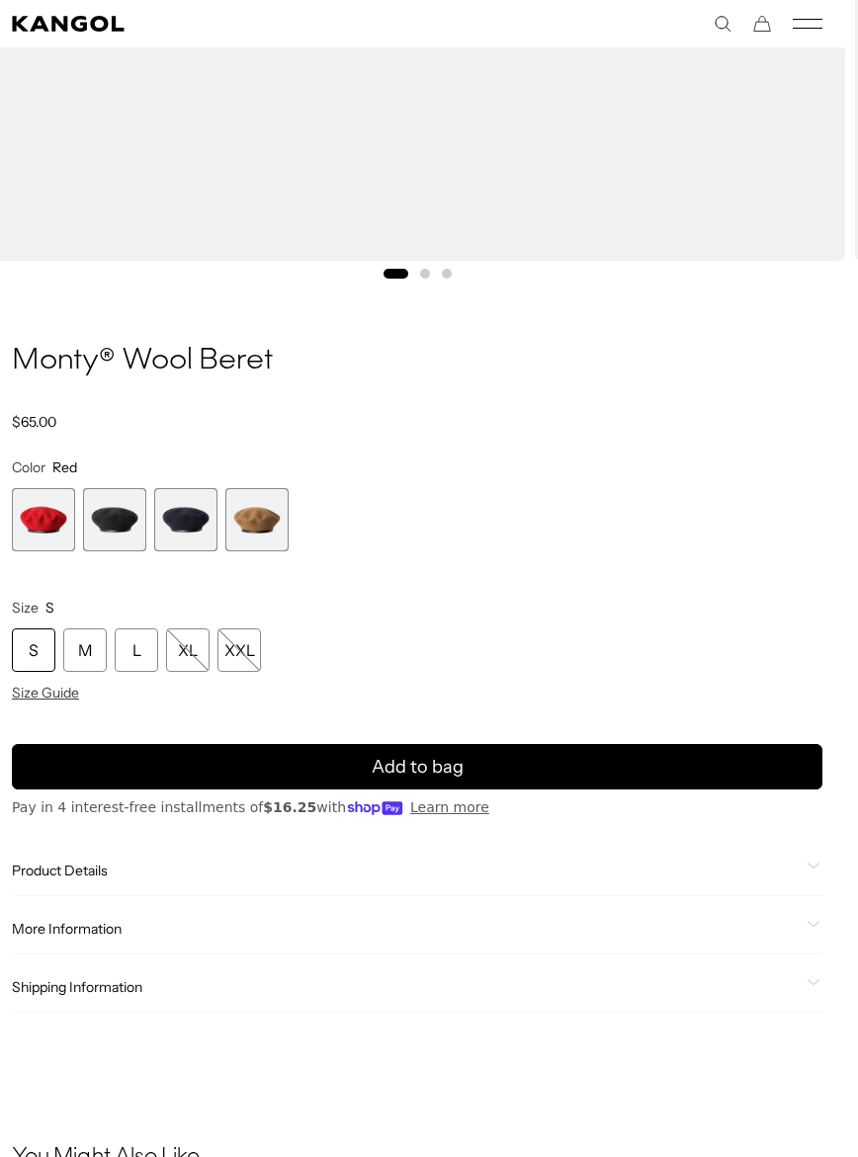
click at [116, 516] on span "2 of 4" at bounding box center [114, 519] width 63 height 63
click at [160, 520] on span "3 of 4" at bounding box center [185, 519] width 63 height 63
click at [249, 526] on span "4 of 4" at bounding box center [256, 519] width 63 height 63
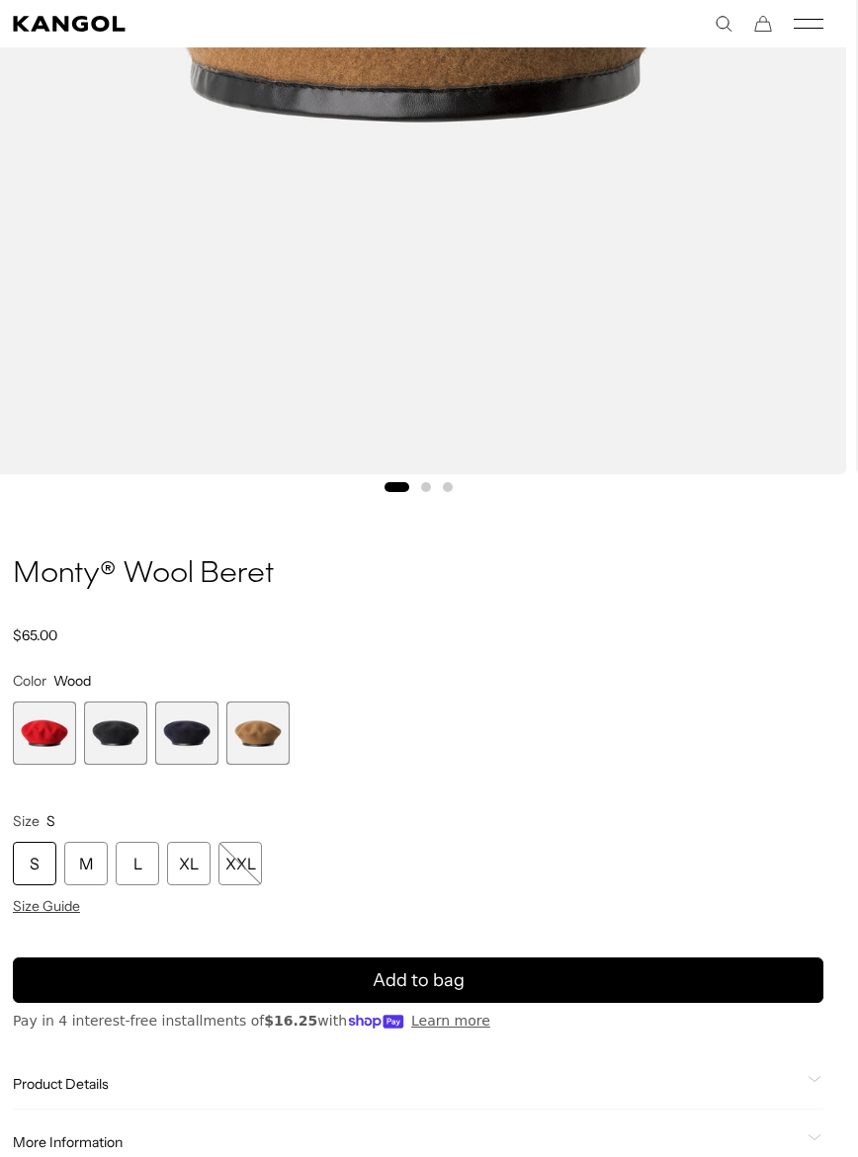
scroll to position [797, 12]
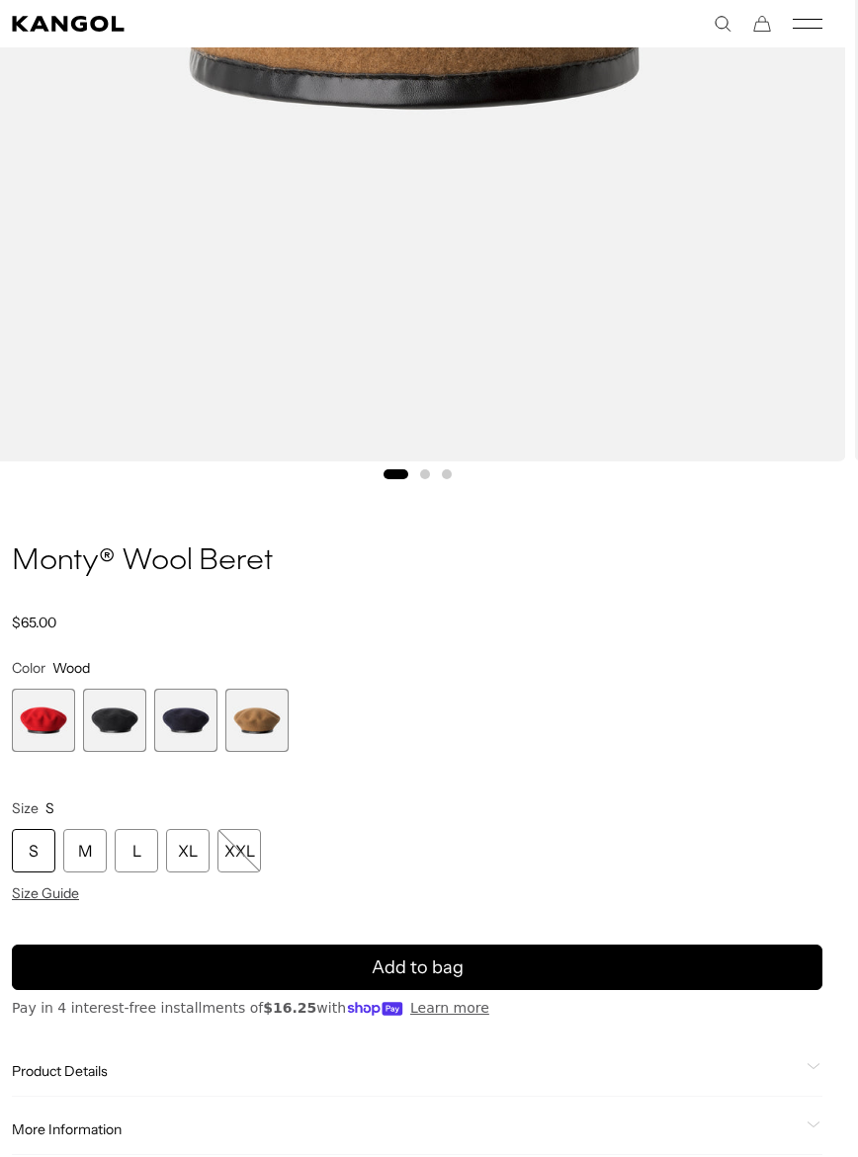
click at [99, 710] on span "2 of 4" at bounding box center [114, 720] width 63 height 63
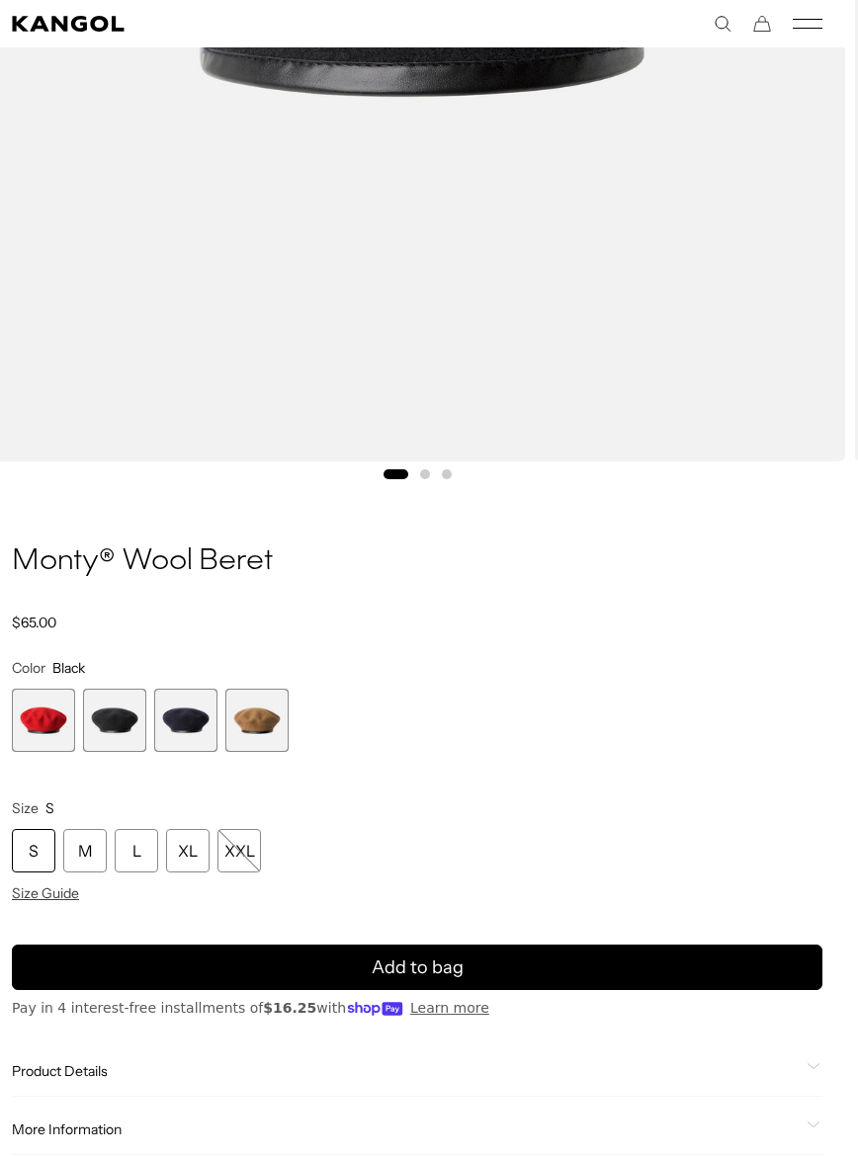
click at [184, 853] on div "XL" at bounding box center [187, 850] width 43 height 43
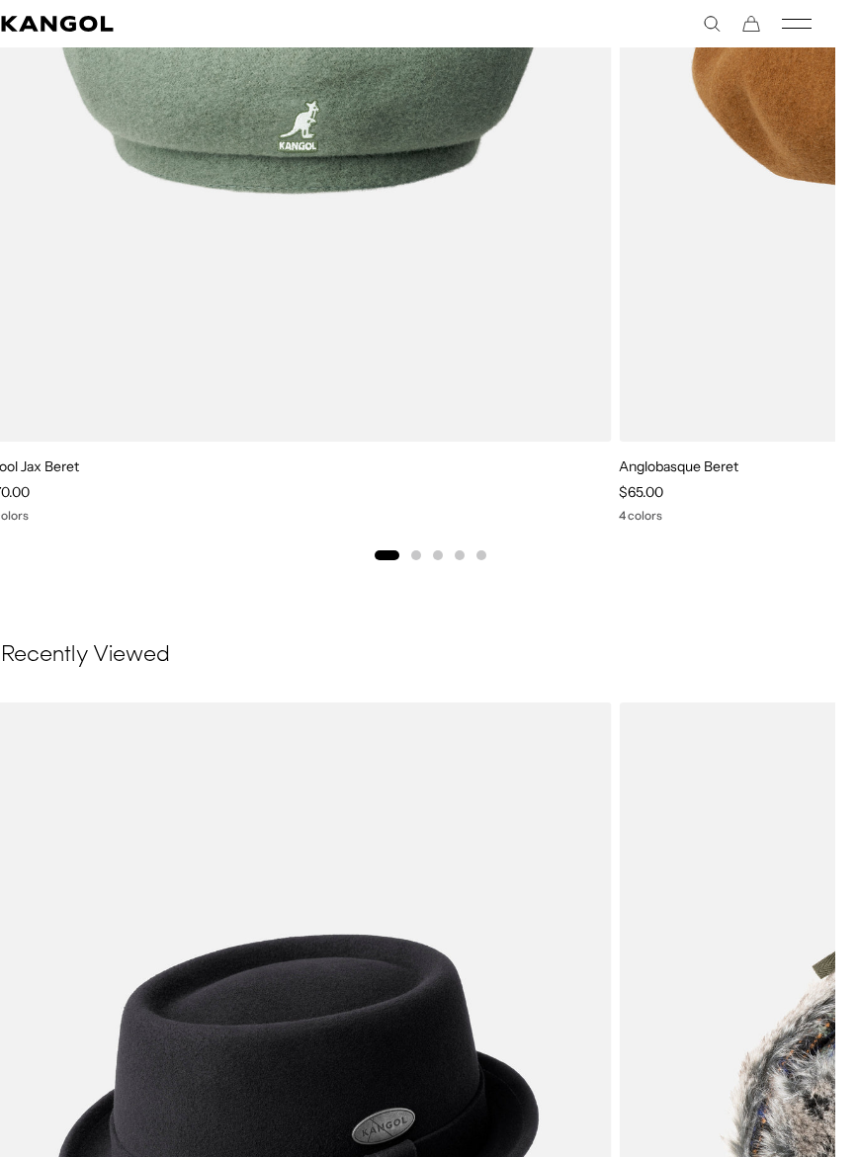
scroll to position [2469, 23]
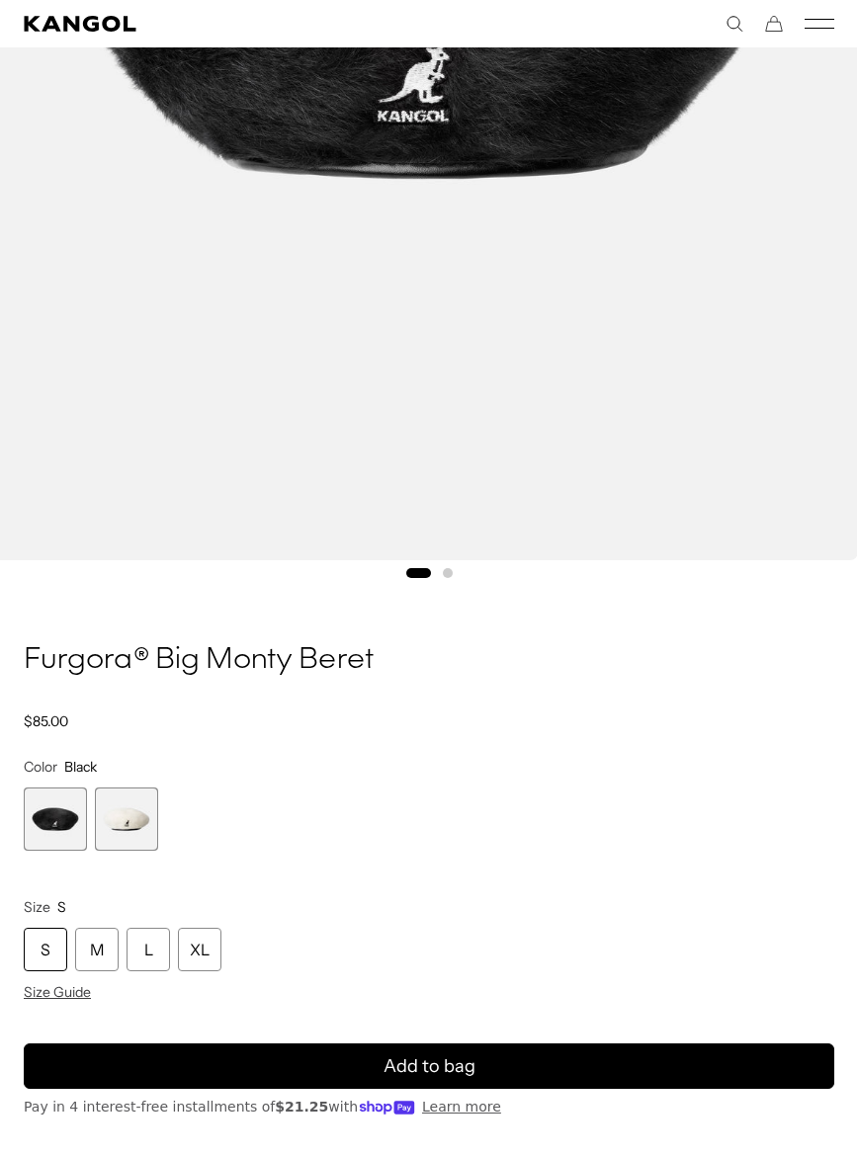
scroll to position [0, 407]
click at [201, 960] on div "XL" at bounding box center [199, 949] width 43 height 43
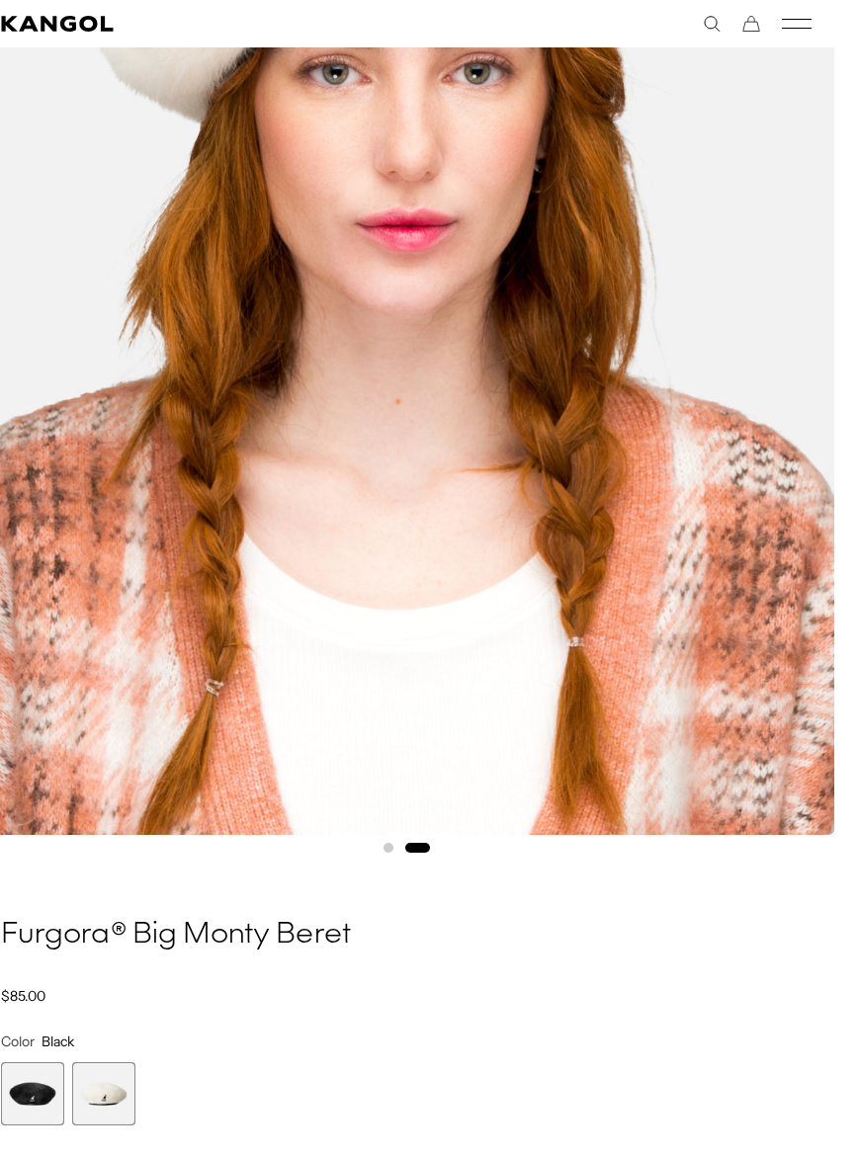
scroll to position [398, 23]
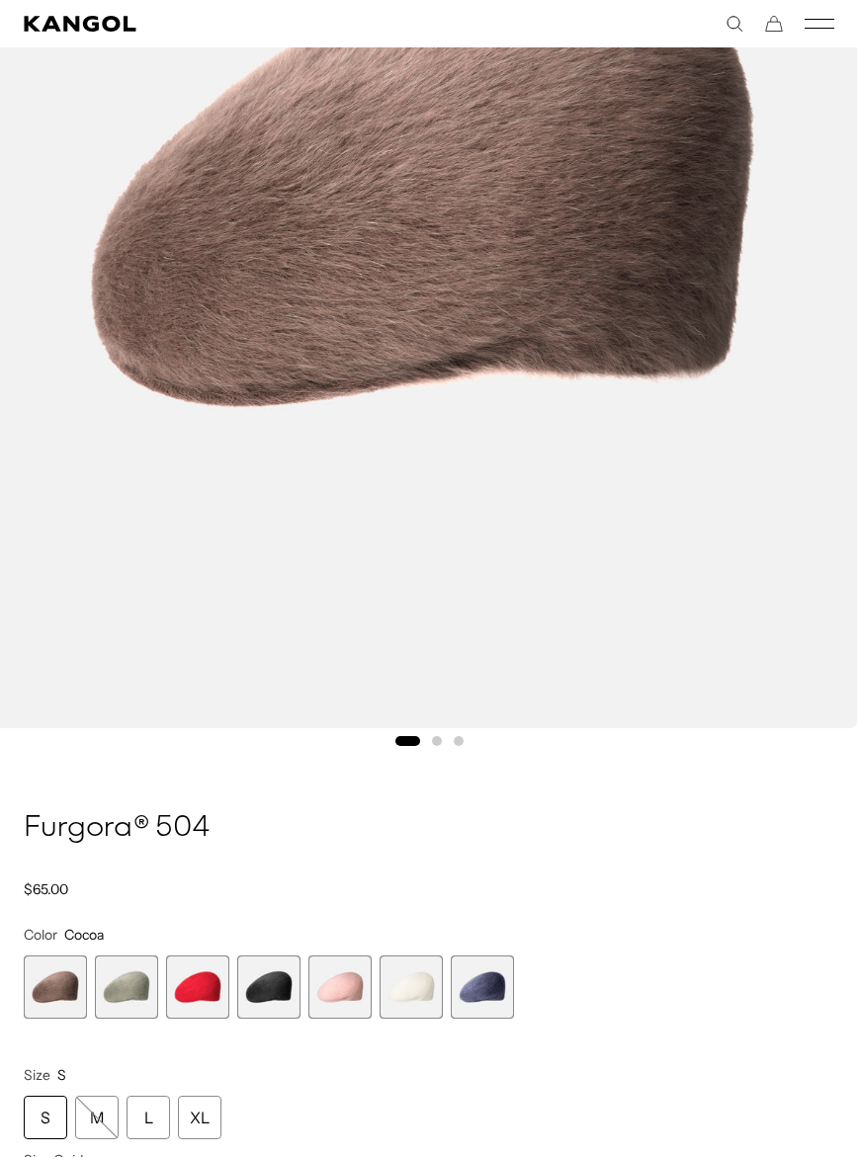
scroll to position [0, 407]
click at [205, 992] on span "3 of 7" at bounding box center [197, 986] width 63 height 63
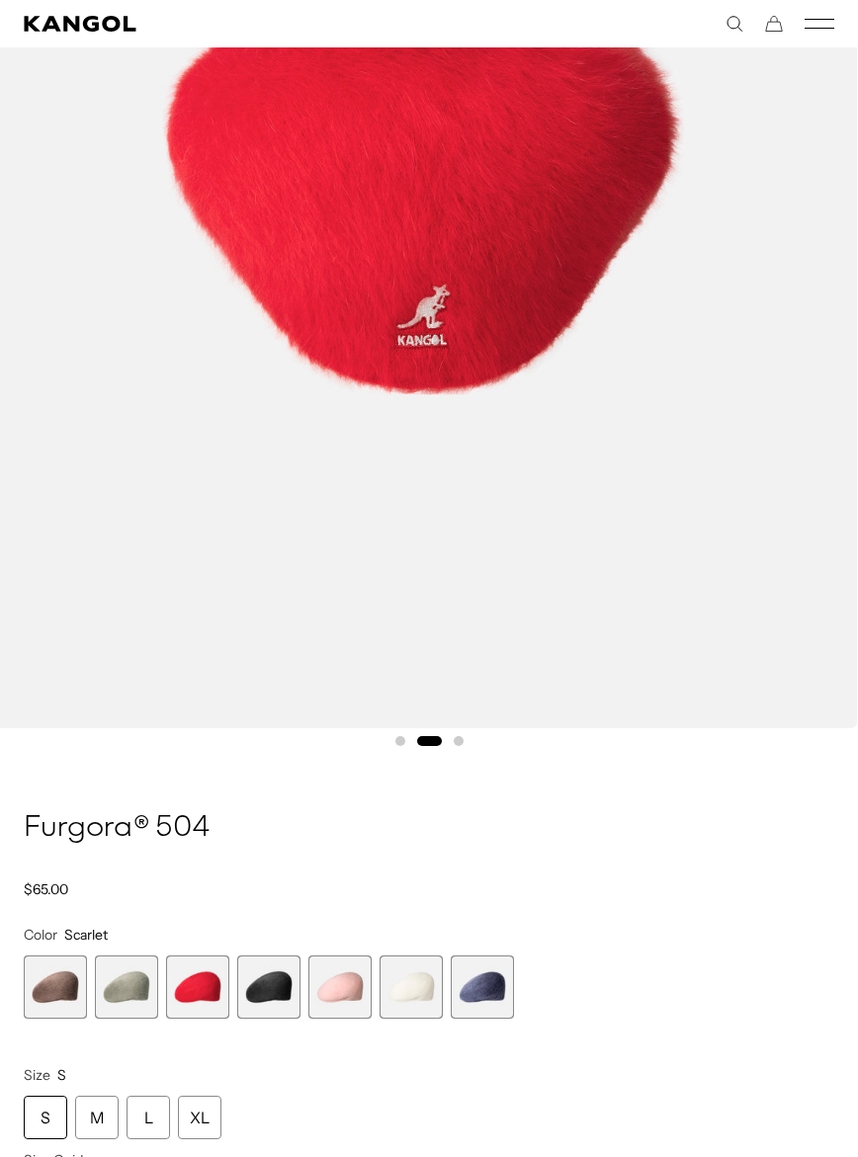
scroll to position [0, 407]
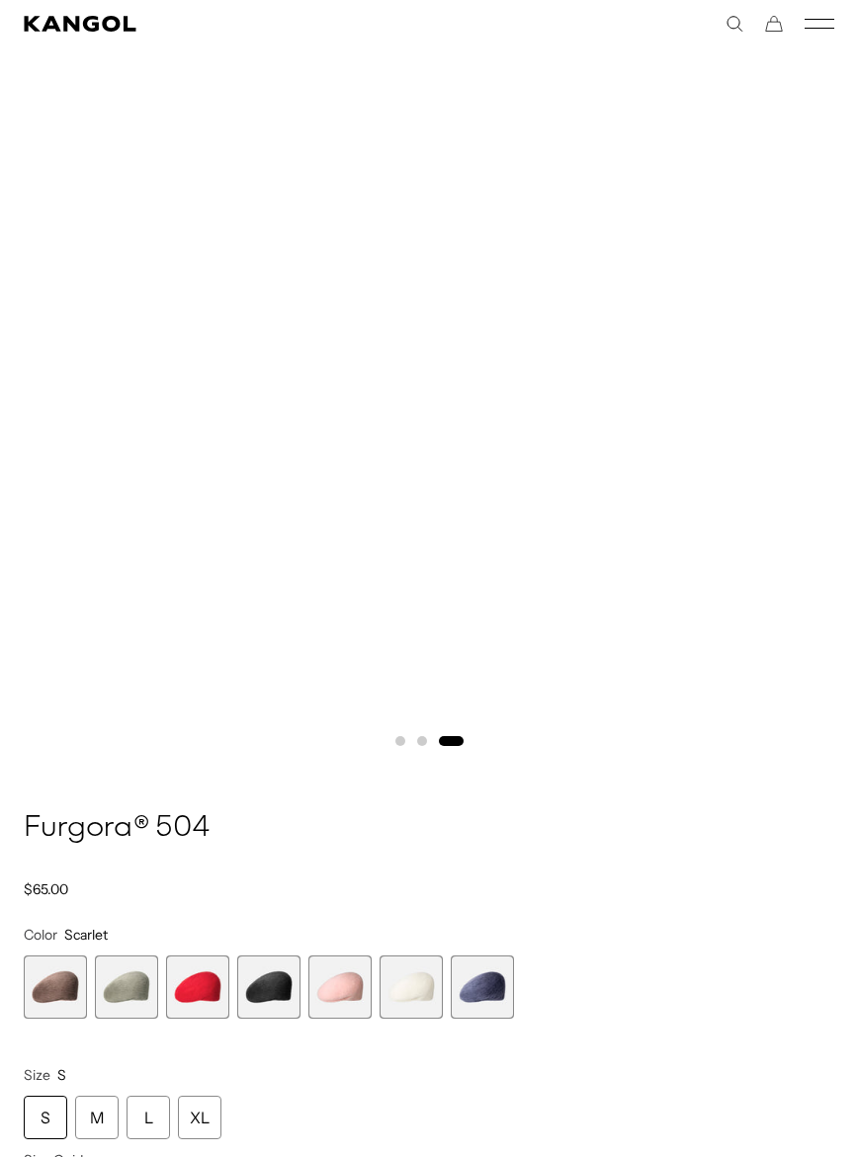
click at [268, 996] on span "4 of 7" at bounding box center [268, 986] width 63 height 63
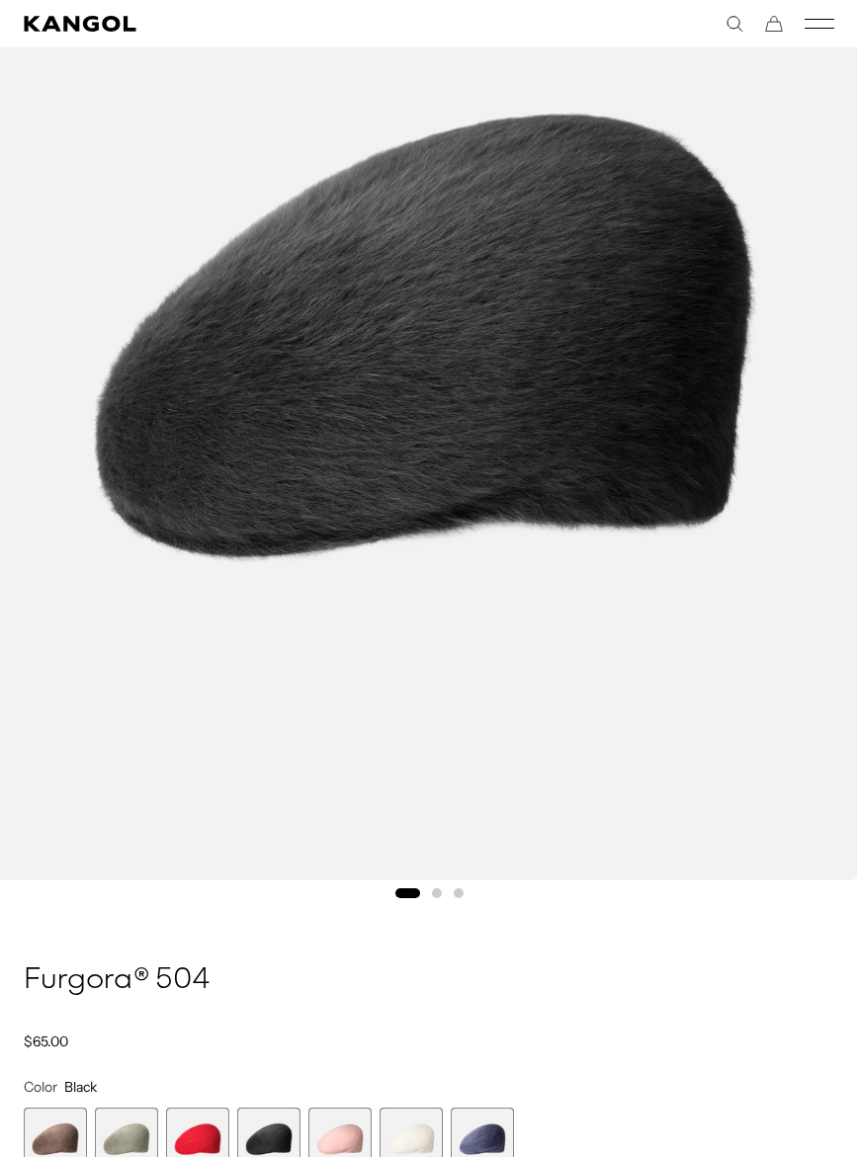
scroll to position [375, 0]
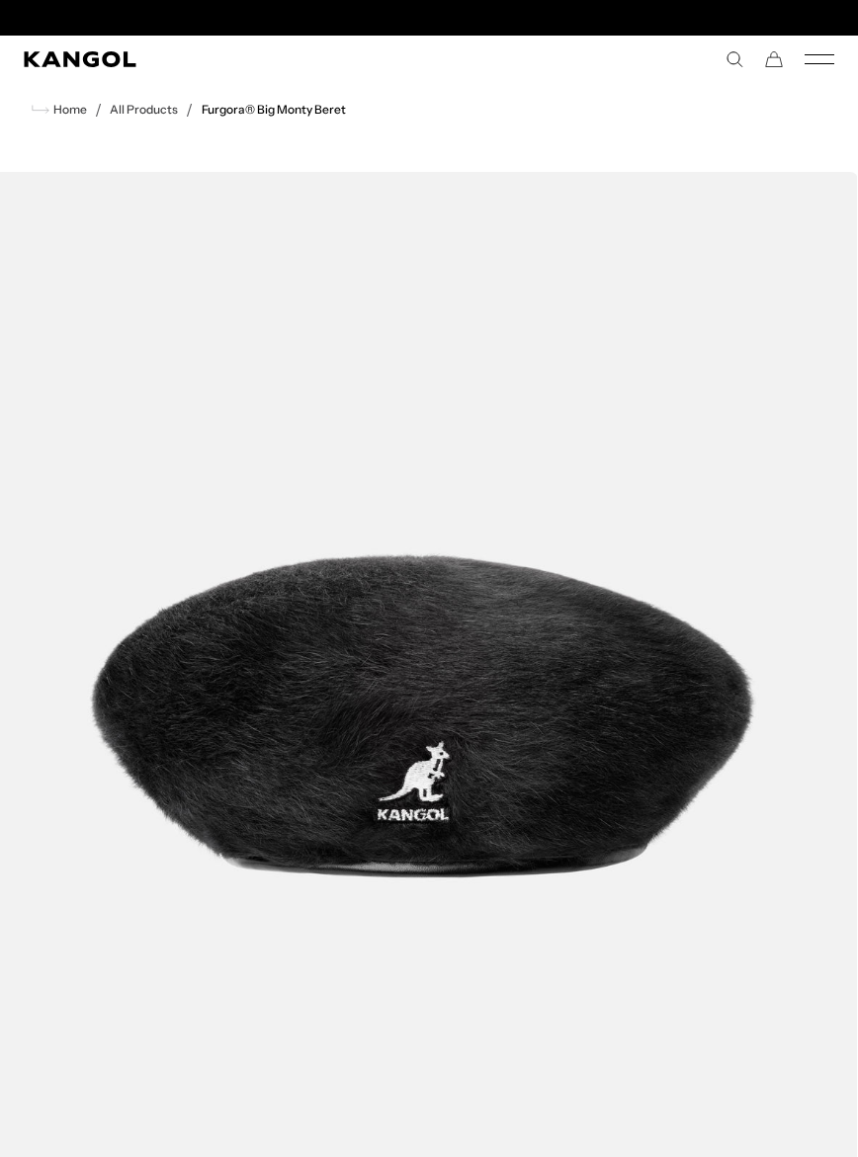
scroll to position [0, 407]
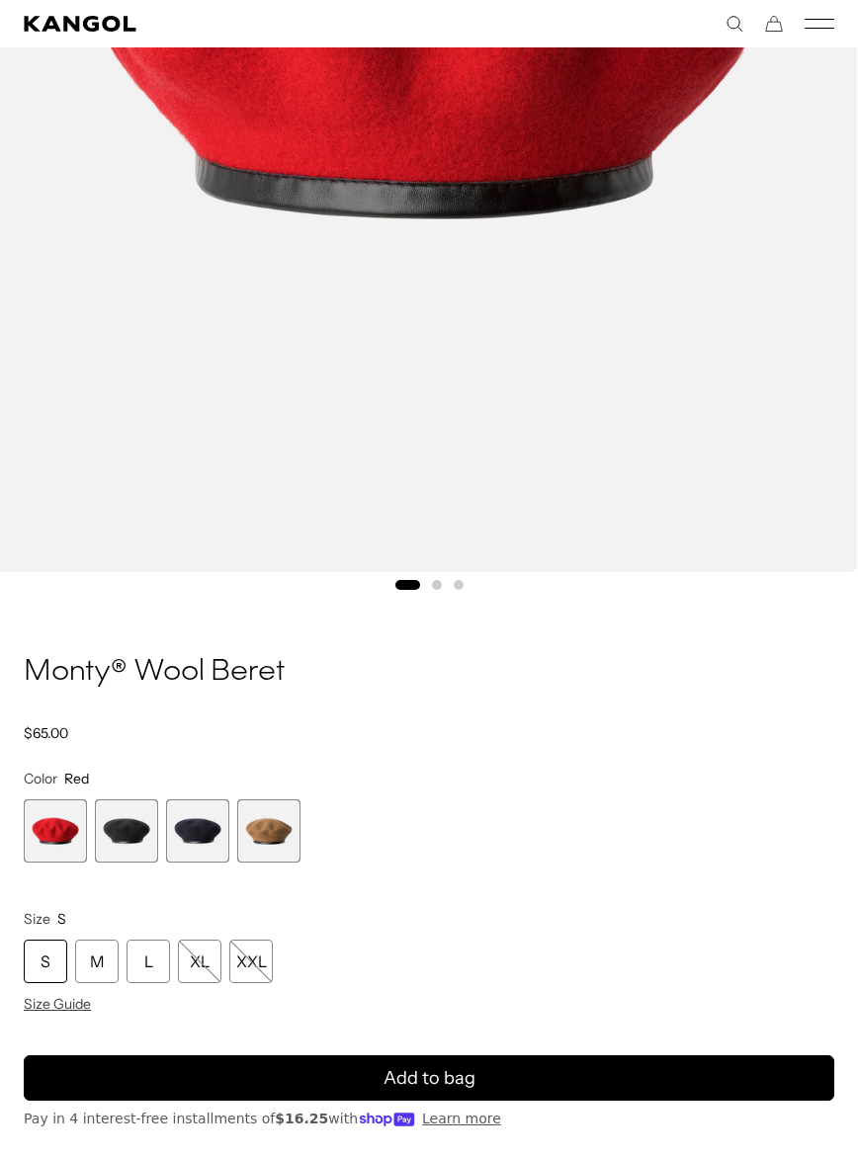
scroll to position [0, 407]
click at [119, 837] on span "2 of 4" at bounding box center [126, 830] width 63 height 63
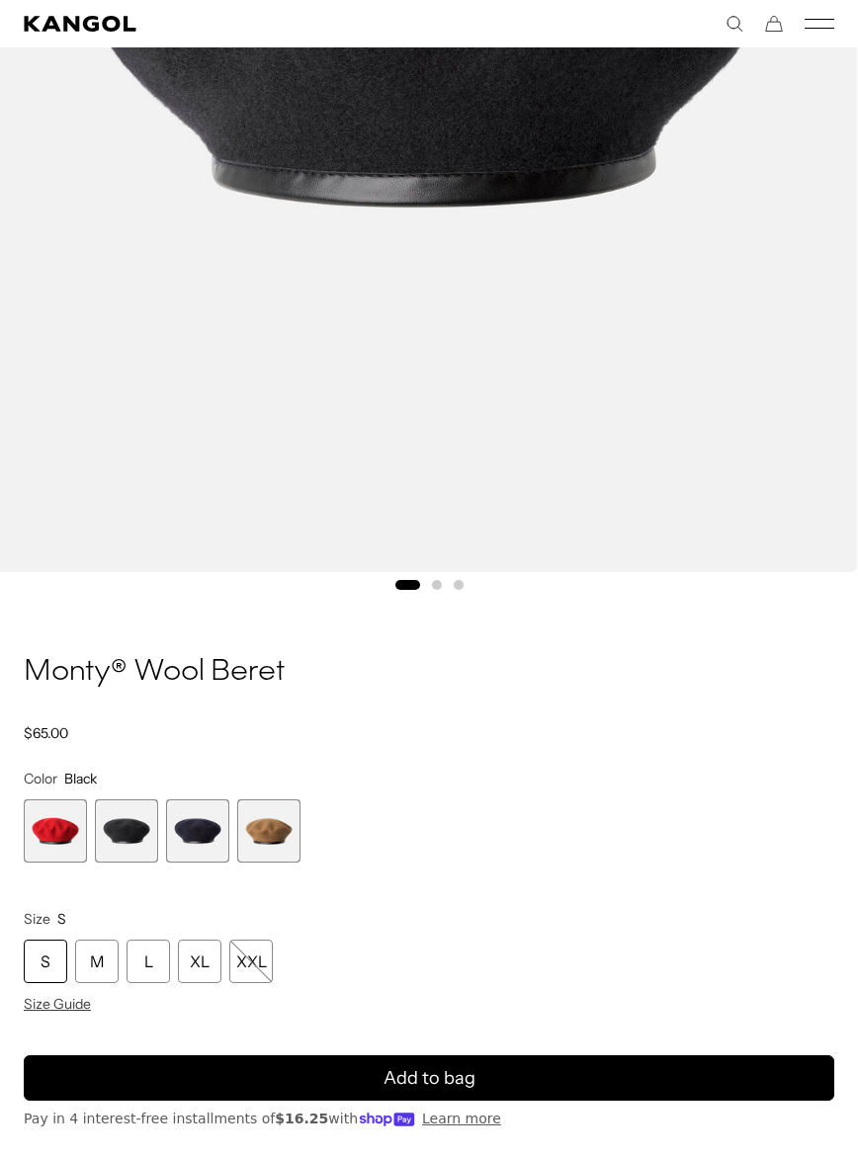
click at [184, 852] on span "3 of 4" at bounding box center [197, 830] width 63 height 63
click at [123, 840] on span "2 of 4" at bounding box center [126, 830] width 63 height 63
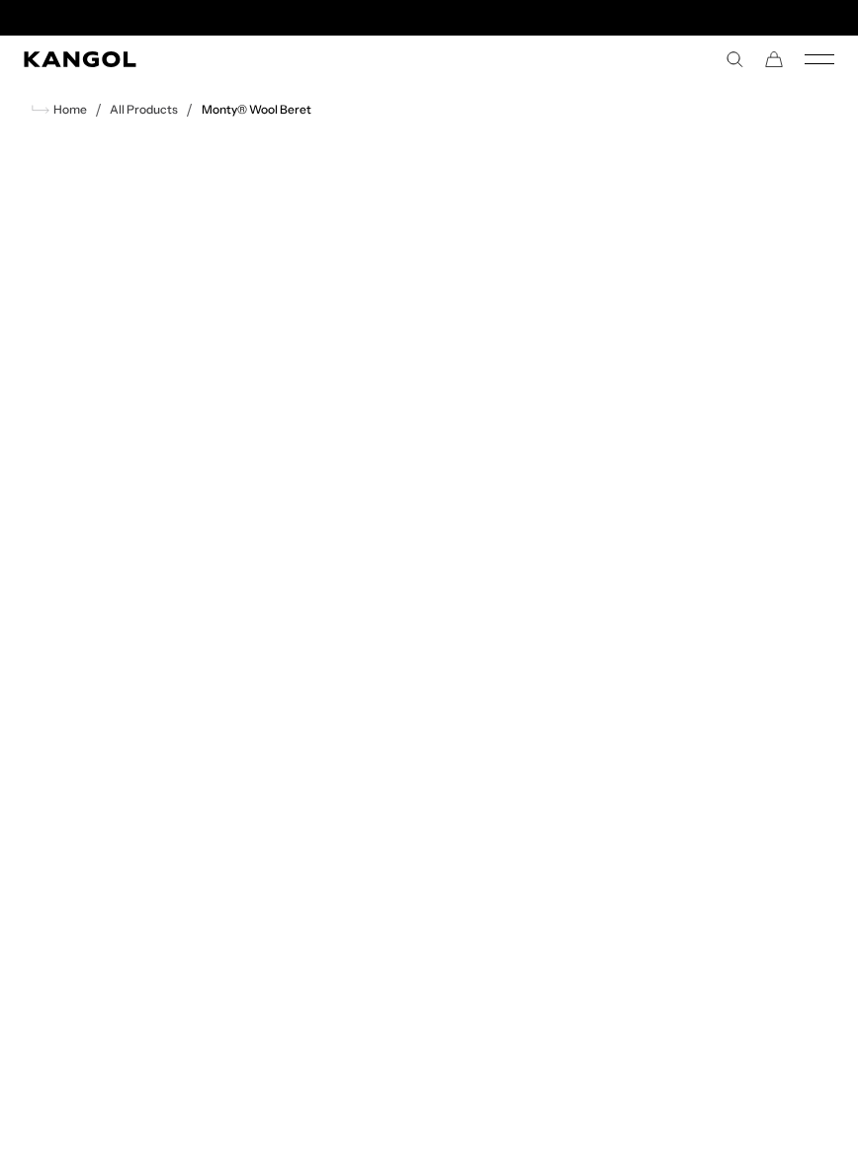
scroll to position [0, 407]
click at [93, 46] on comp-header "Kangol x J.Lindeberg Kangol x J.Lindeberg Men's Shop All Headwear Tops Outerwea…" at bounding box center [429, 59] width 858 height 47
click at [90, 66] on icon "Kangol" at bounding box center [80, 59] width 112 height 16
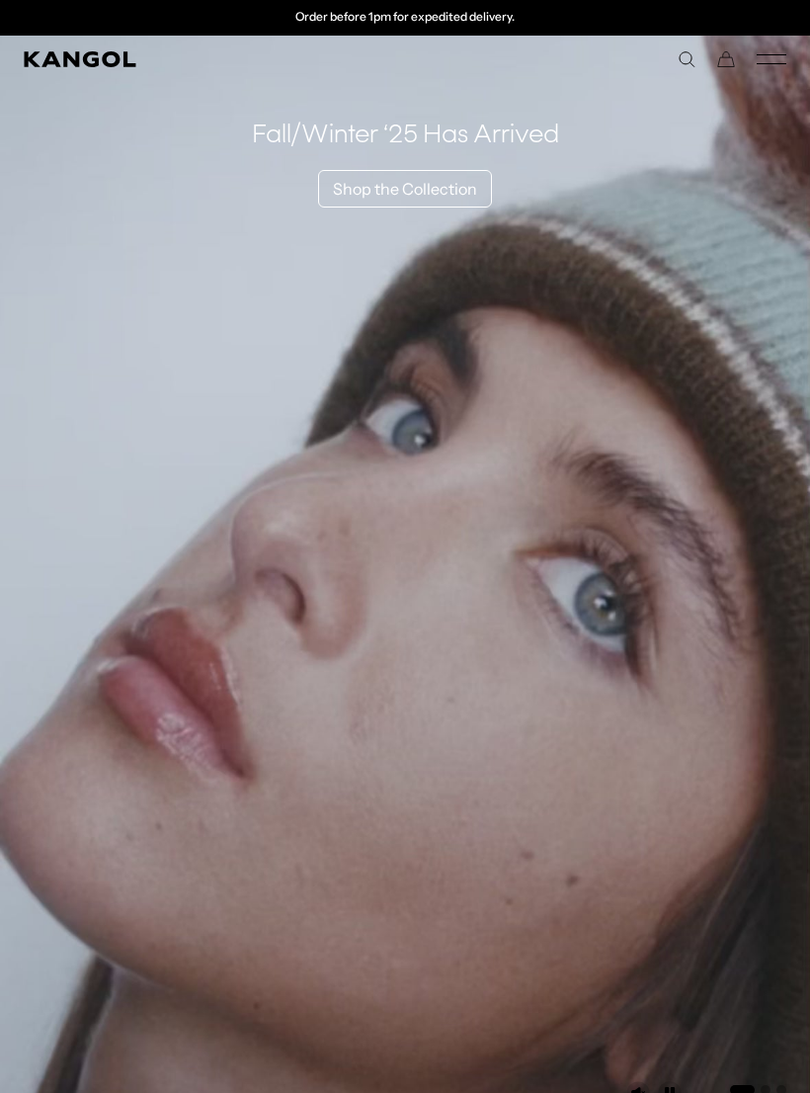
click at [448, 204] on link "Shop the Collection" at bounding box center [405, 189] width 174 height 38
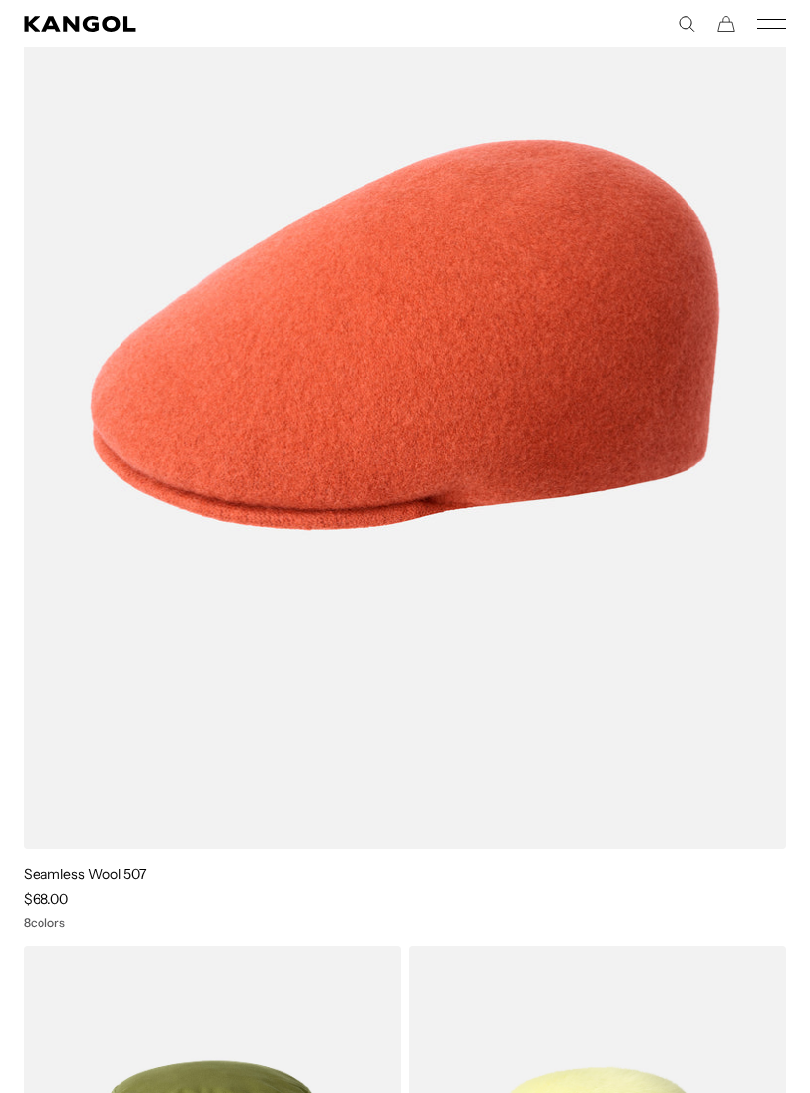
scroll to position [15065, 0]
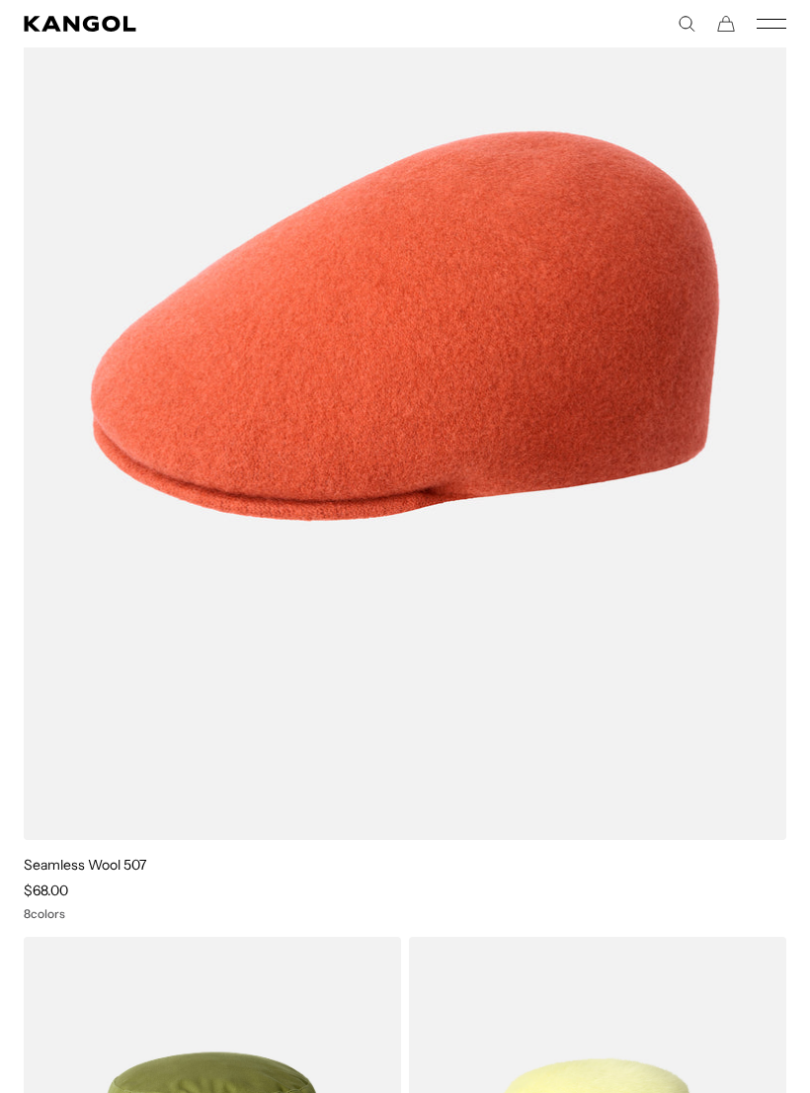
click at [0, 0] on img at bounding box center [0, 0] width 0 height 0
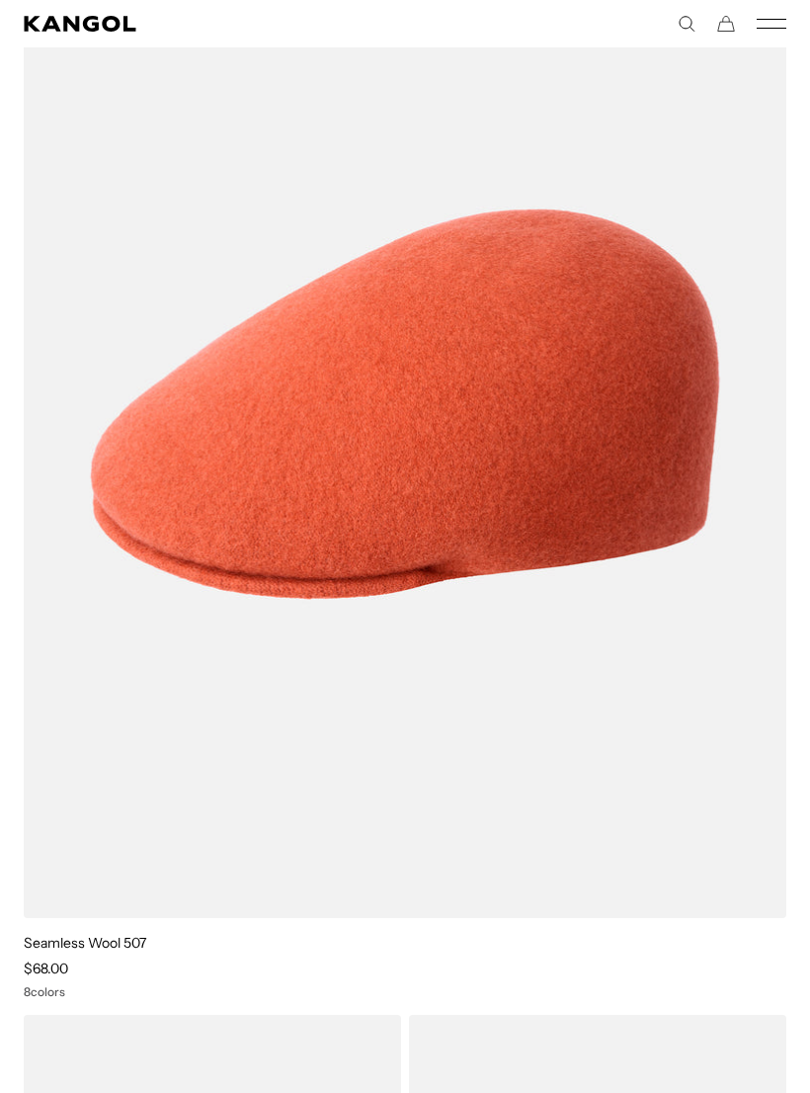
scroll to position [0, 407]
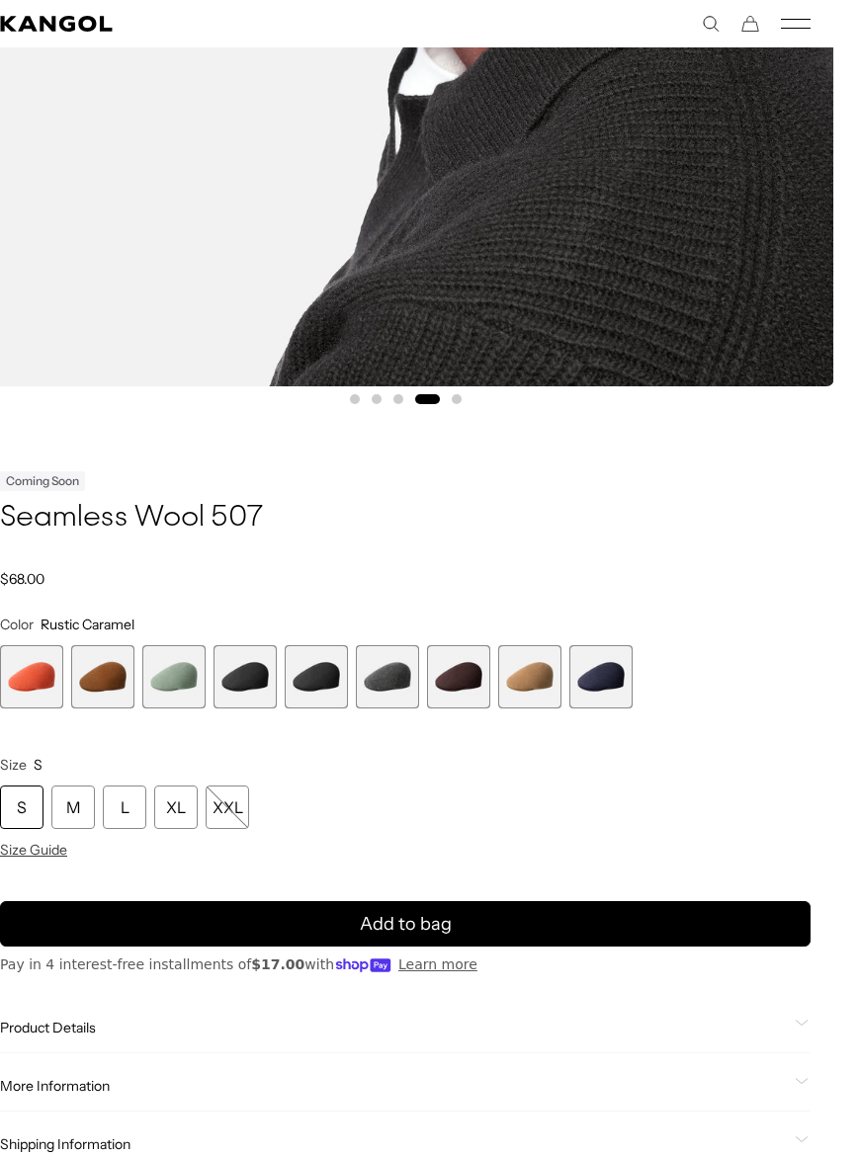
scroll to position [0, 407]
click at [26, 682] on span "1 of 9" at bounding box center [31, 676] width 63 height 63
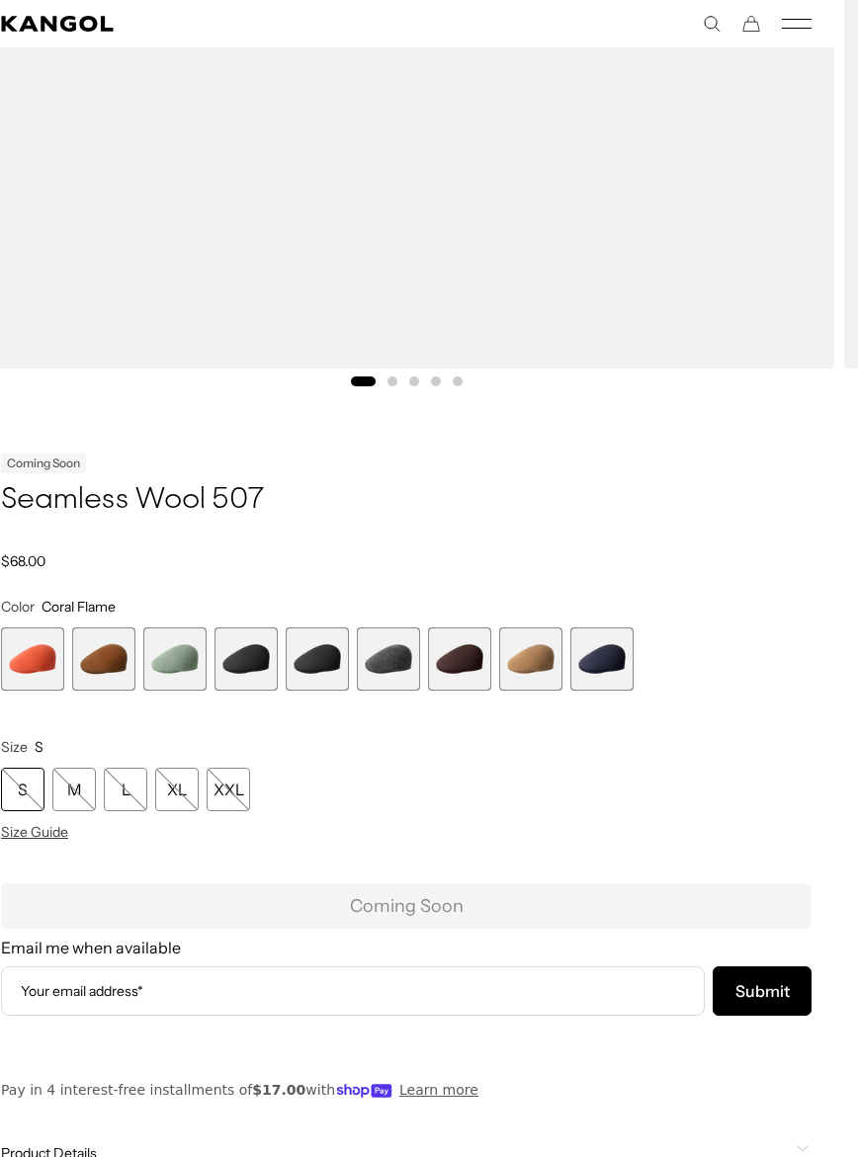
scroll to position [914, 24]
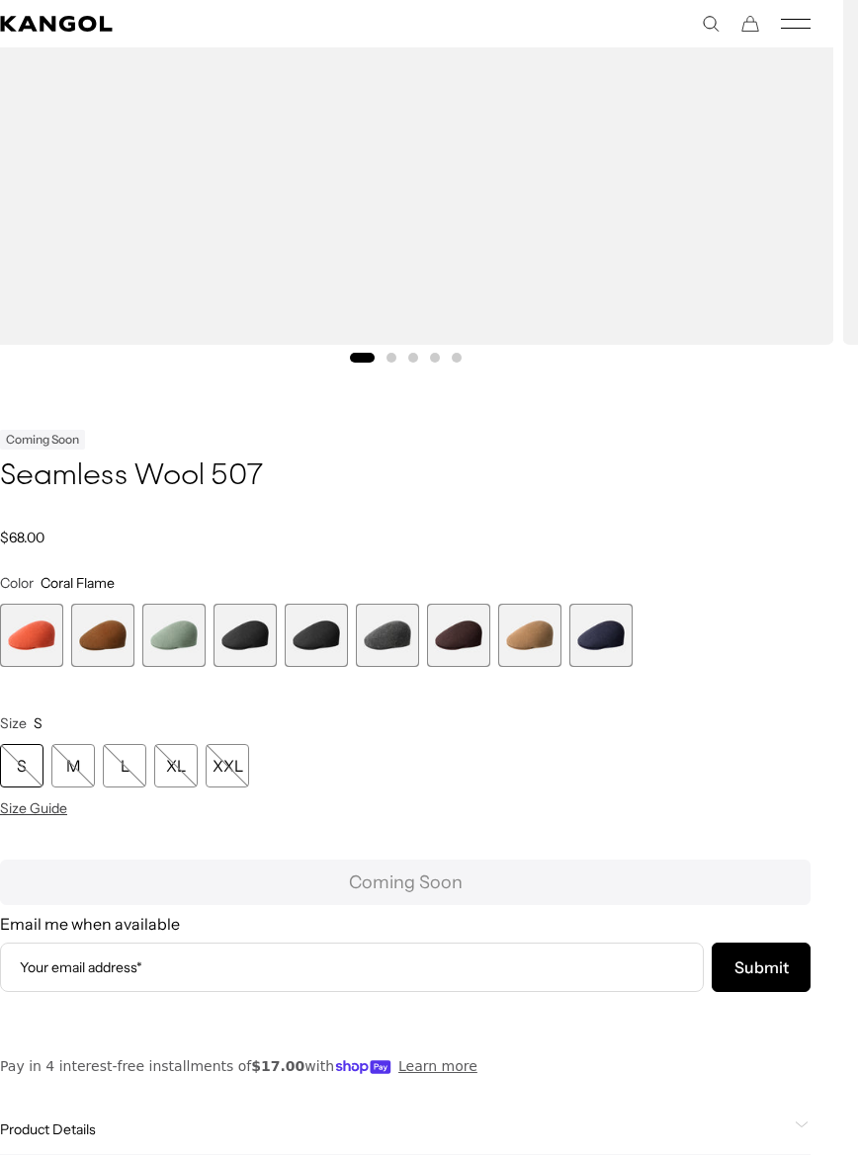
click at [314, 646] on span "5 of 9" at bounding box center [316, 635] width 63 height 63
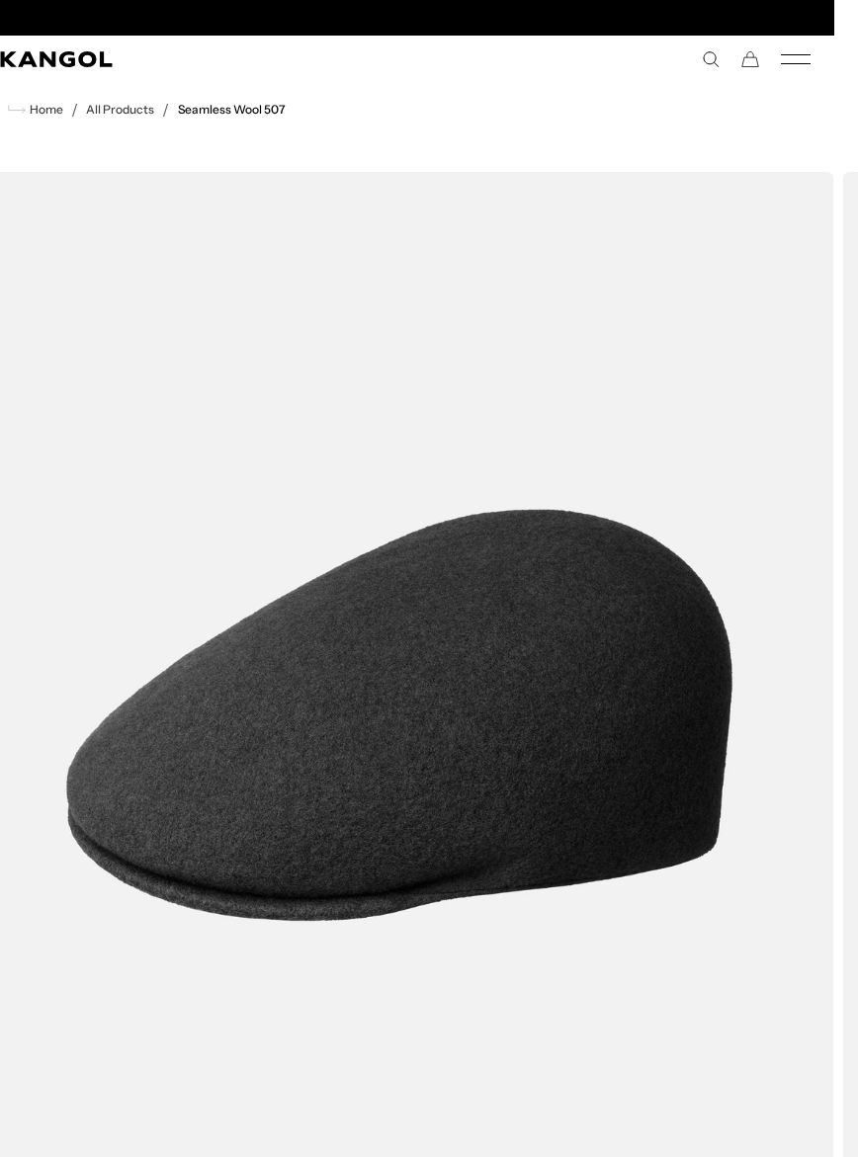
scroll to position [0, 407]
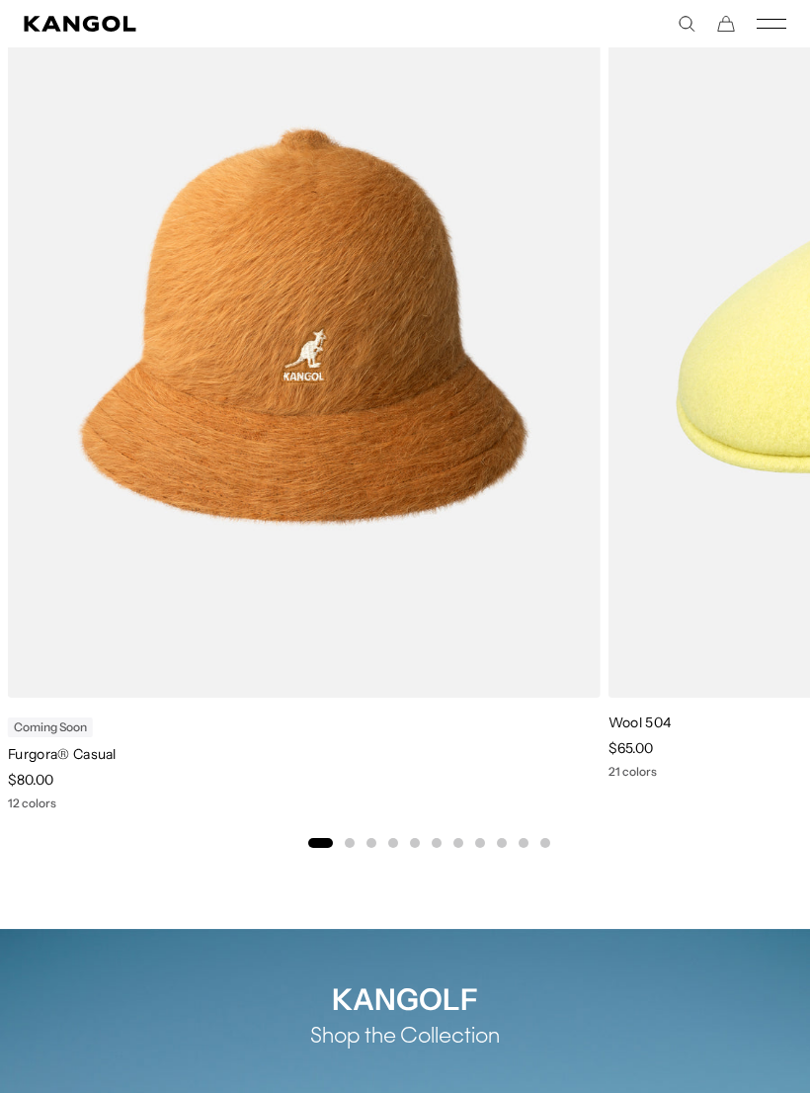
scroll to position [0, 407]
click at [0, 0] on video "Furgora® Casual" at bounding box center [0, 0] width 0 height 0
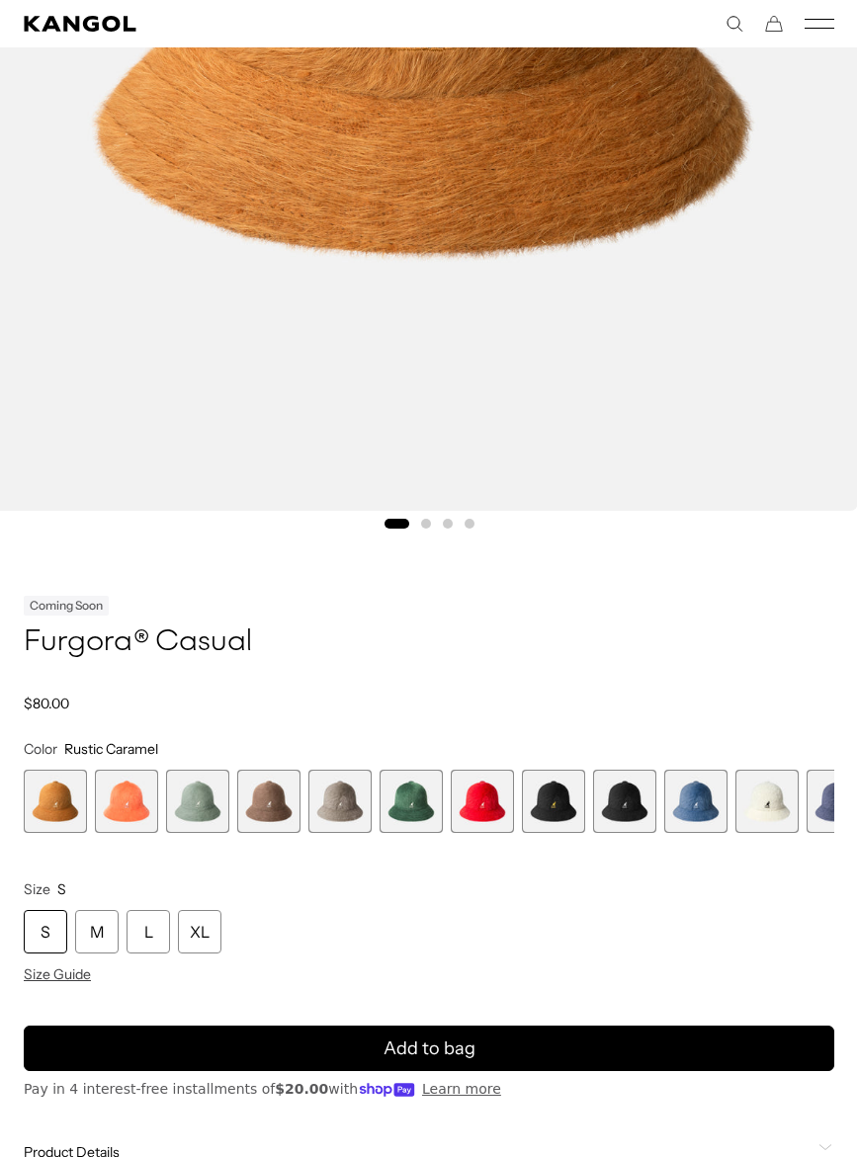
scroll to position [750, 0]
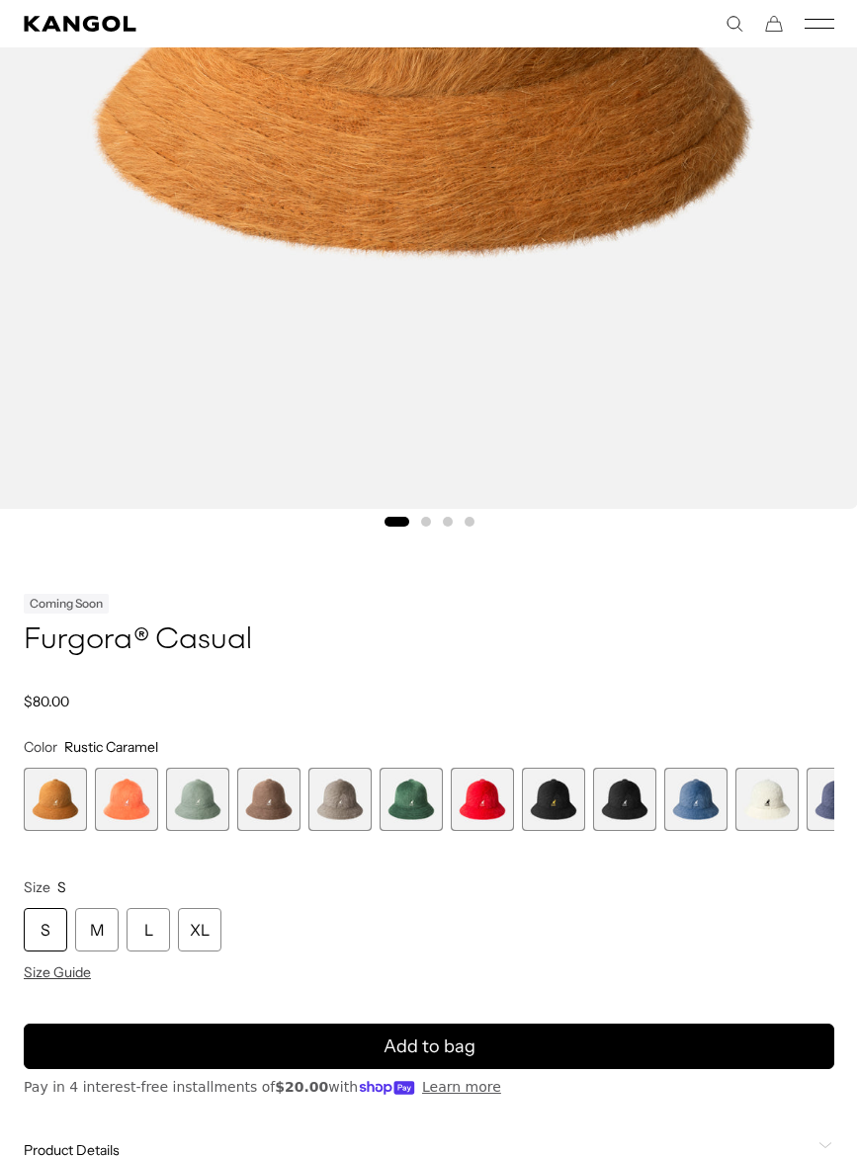
click at [492, 801] on span "7 of 12" at bounding box center [481, 799] width 63 height 63
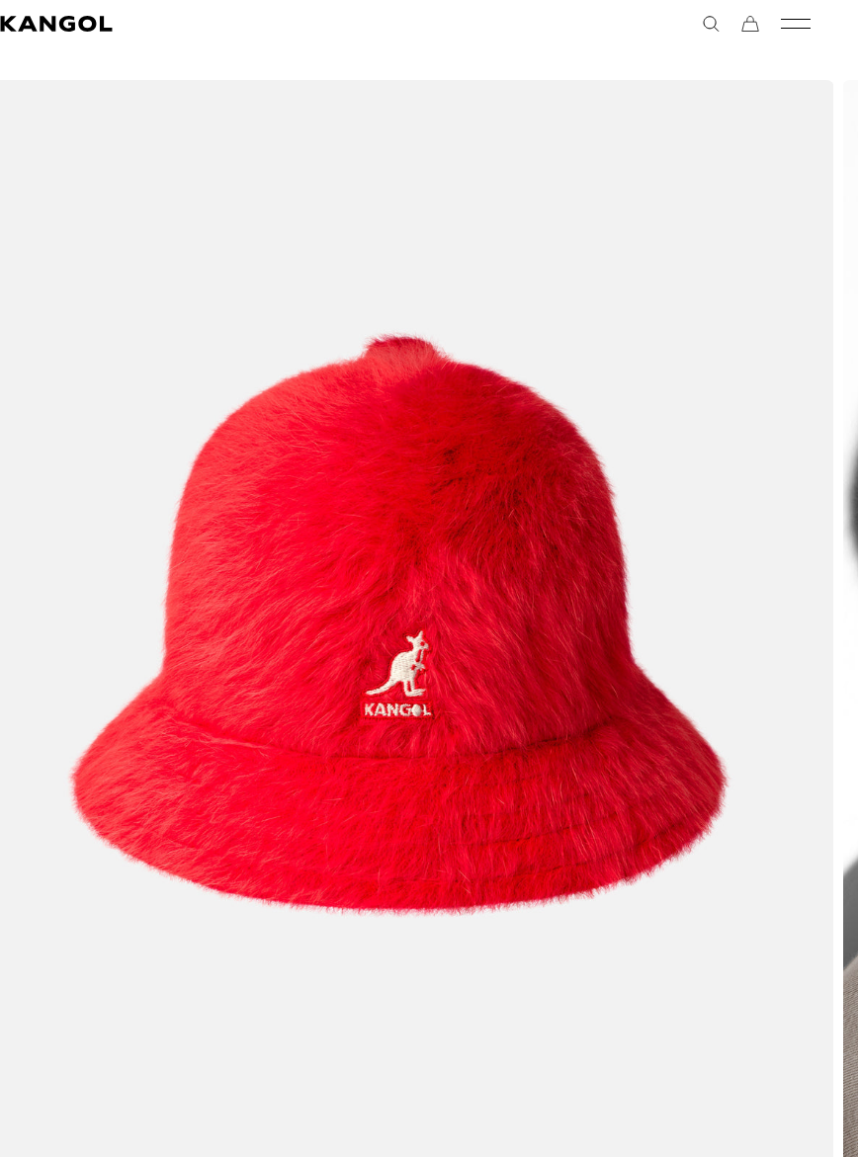
scroll to position [0, 407]
click at [62, 19] on icon "Kangol" at bounding box center [56, 24] width 112 height 16
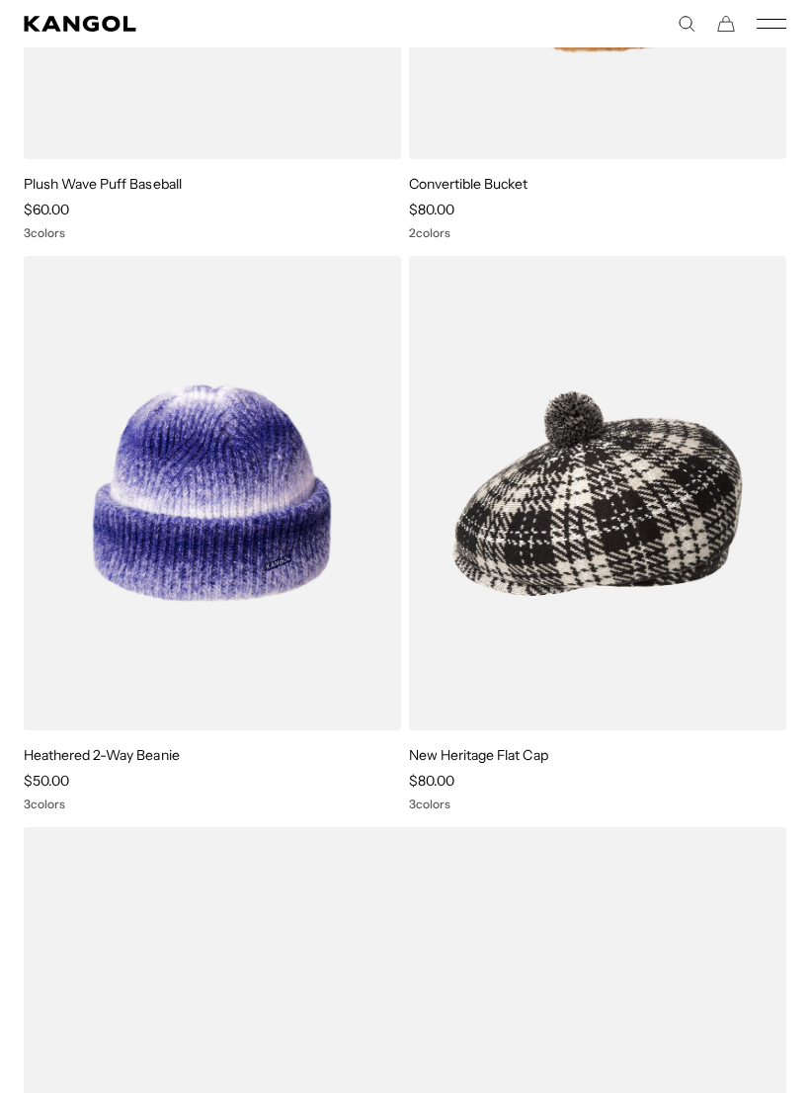
click at [0, 0] on img at bounding box center [0, 0] width 0 height 0
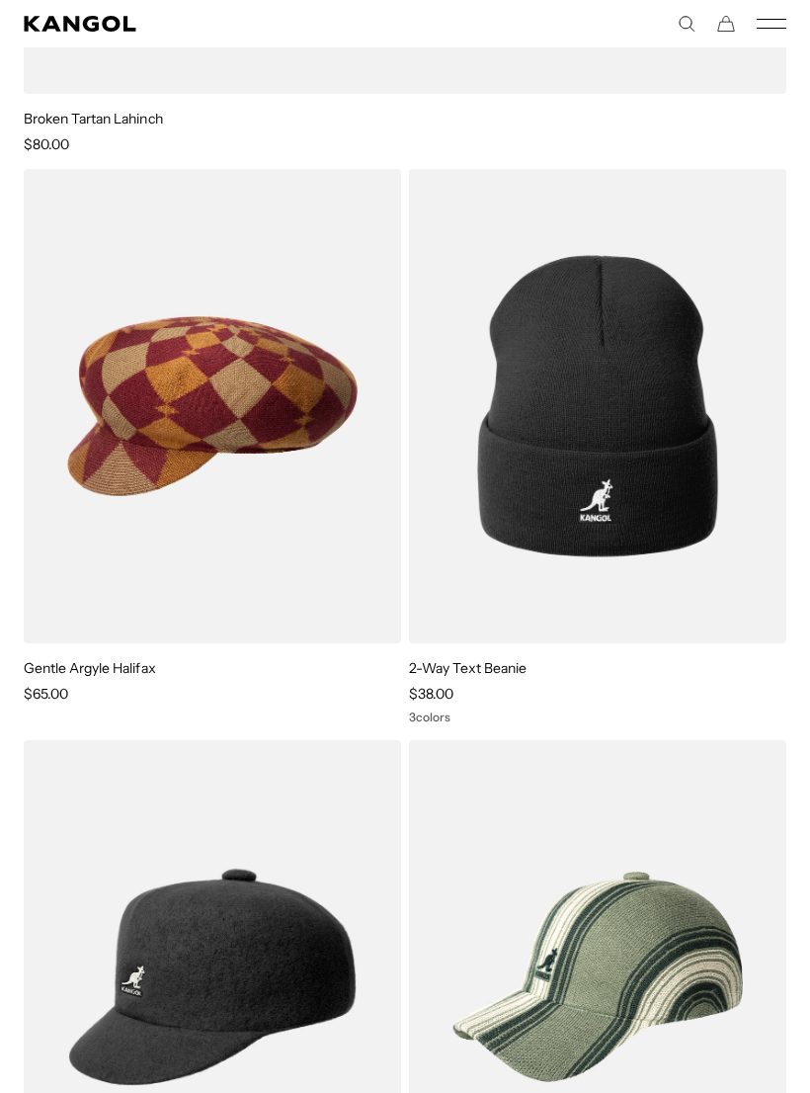
scroll to position [9103, 0]
click at [0, 0] on img at bounding box center [0, 0] width 0 height 0
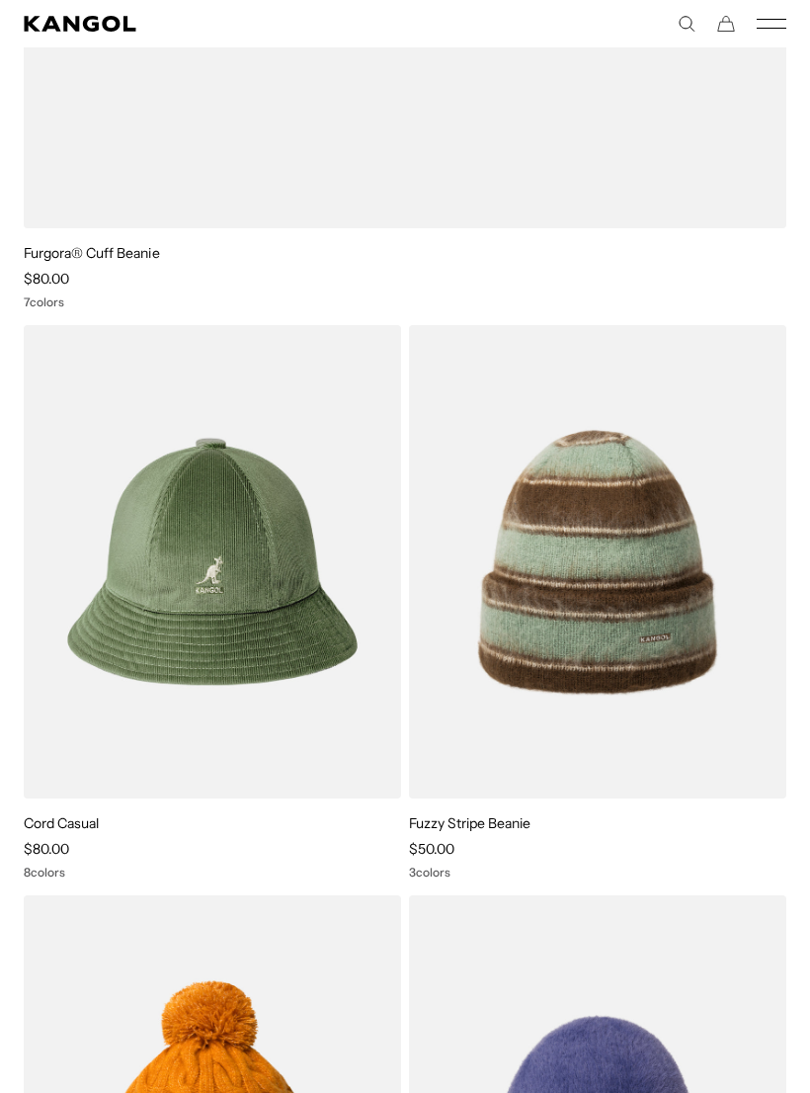
scroll to position [24738, 0]
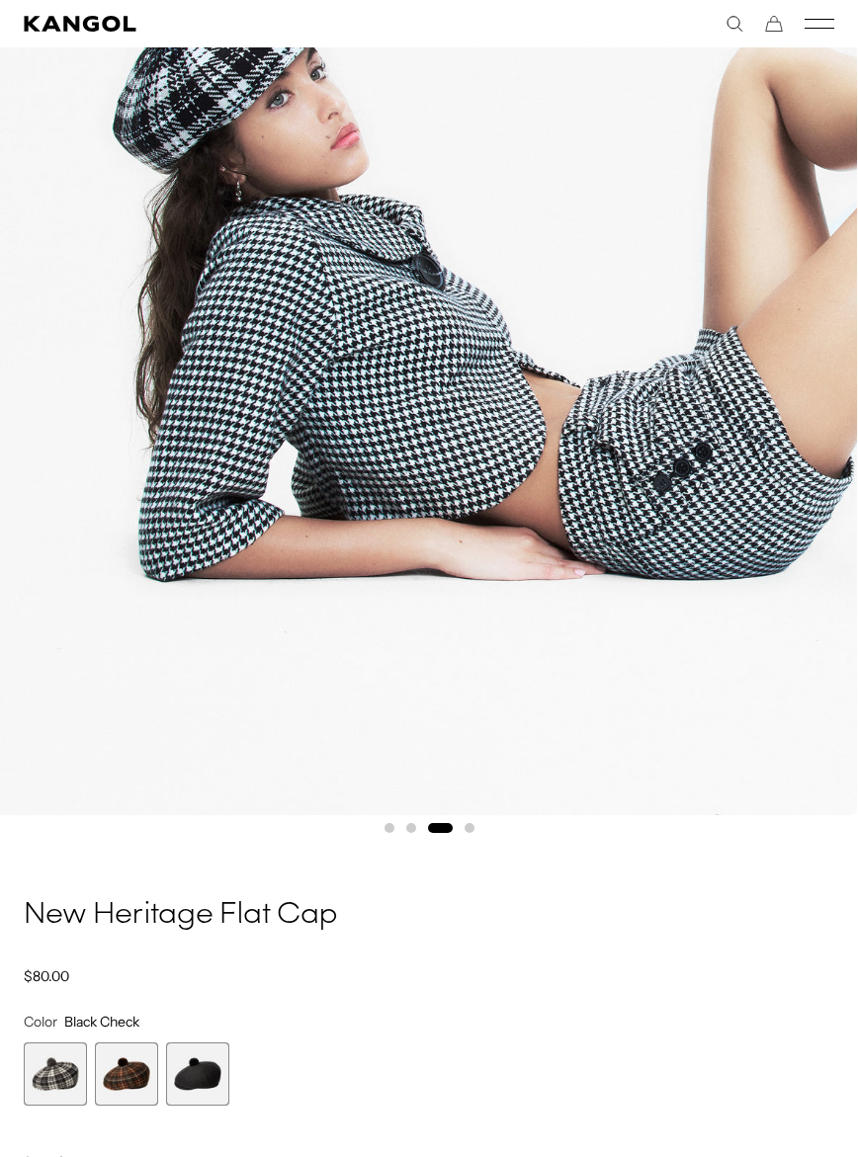
scroll to position [446, 0]
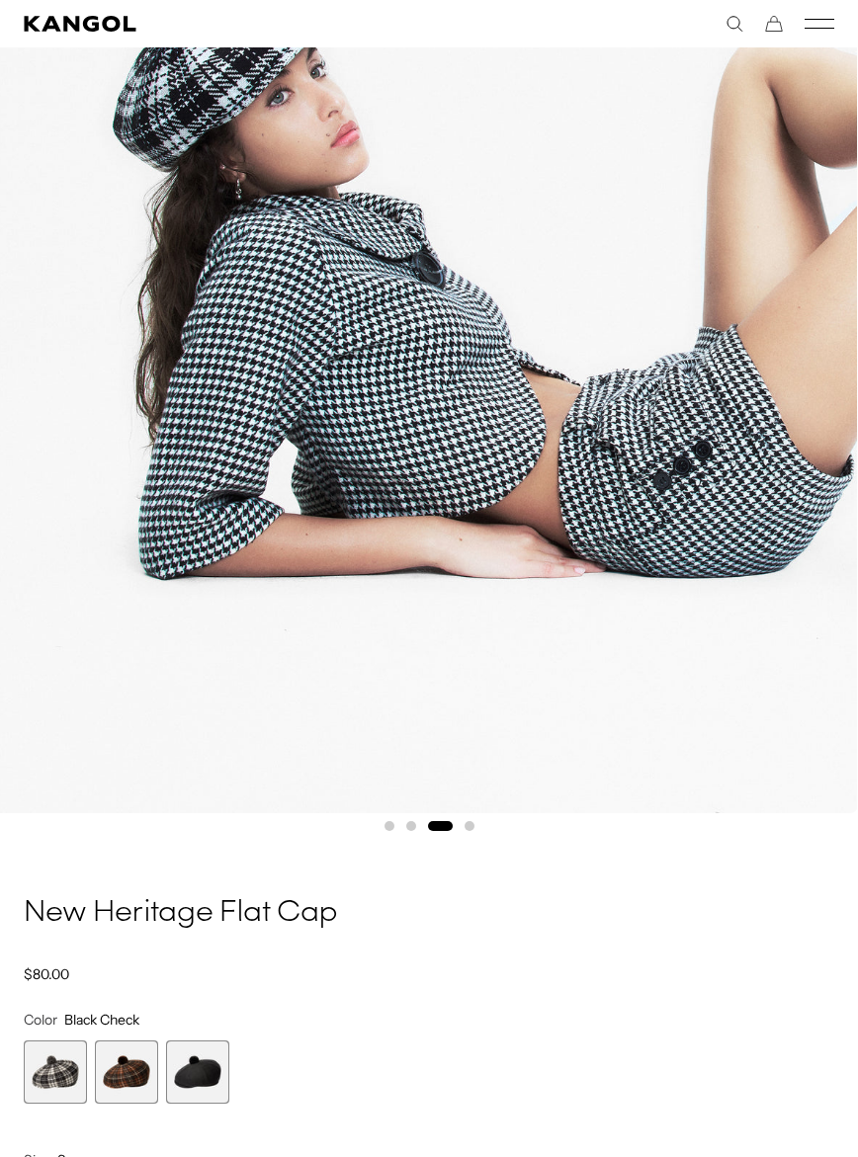
click at [201, 1079] on span "3 of 3" at bounding box center [197, 1071] width 63 height 63
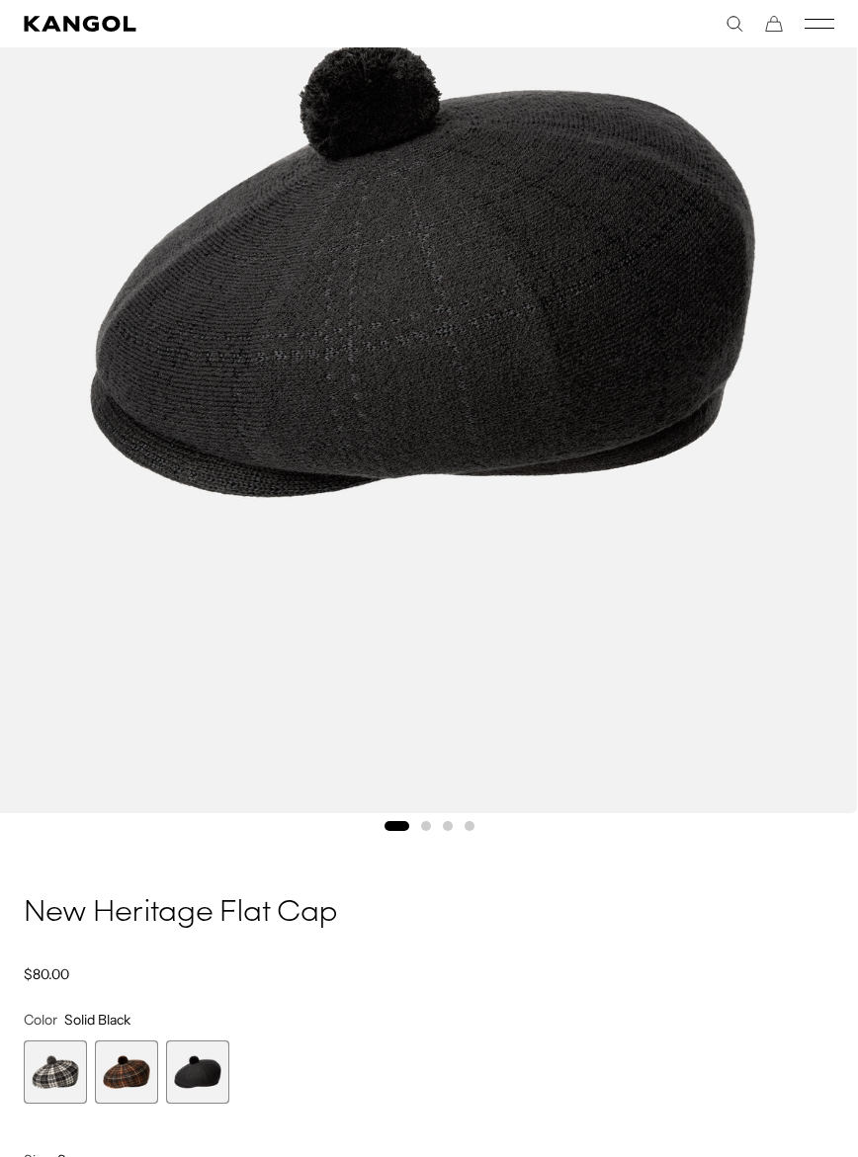
click at [121, 1078] on span "2 of 3" at bounding box center [126, 1071] width 63 height 63
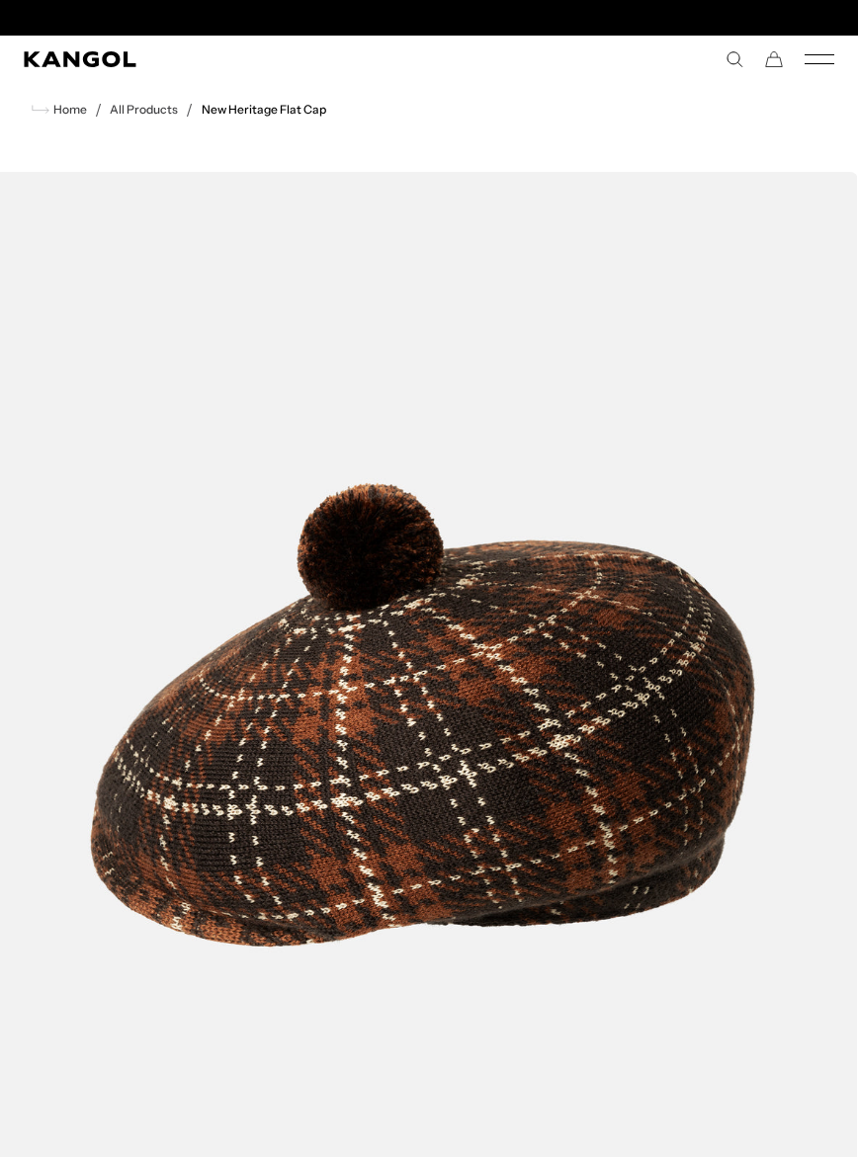
scroll to position [0, 407]
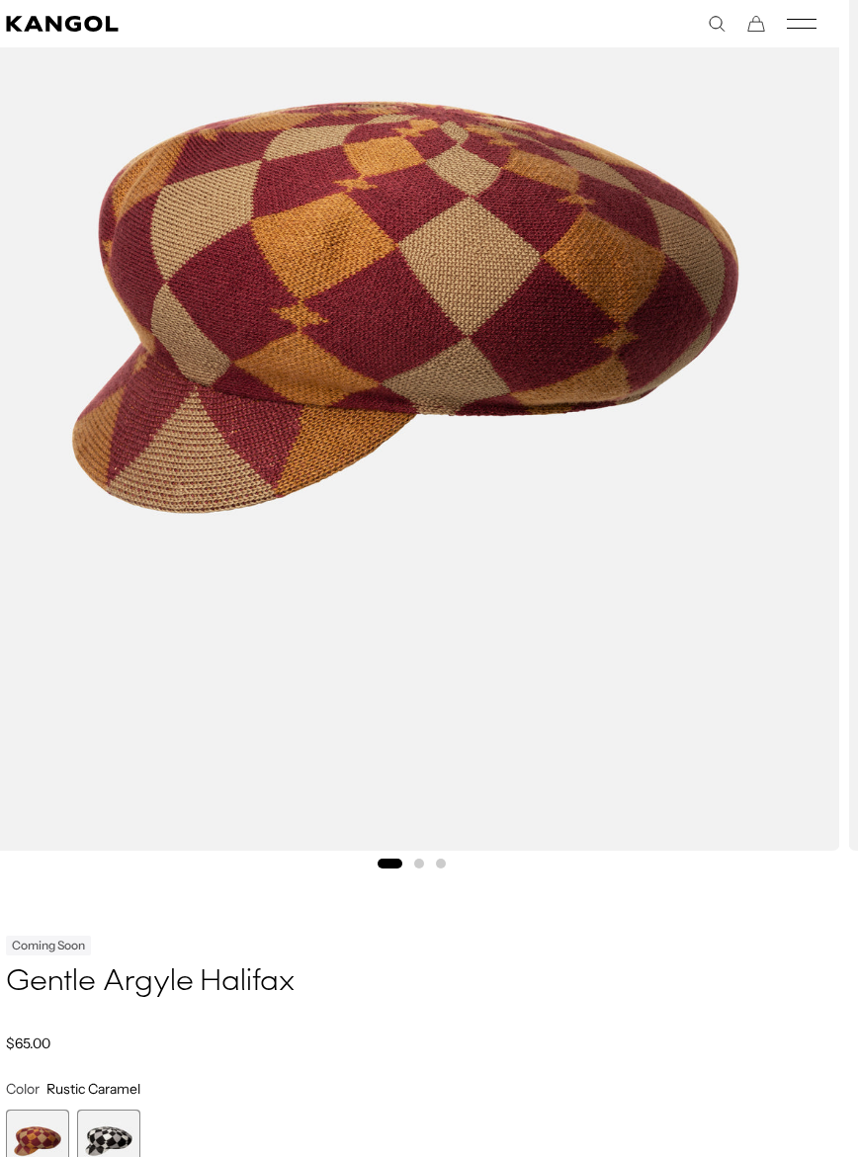
scroll to position [408, 21]
